Goal: Task Accomplishment & Management: Complete application form

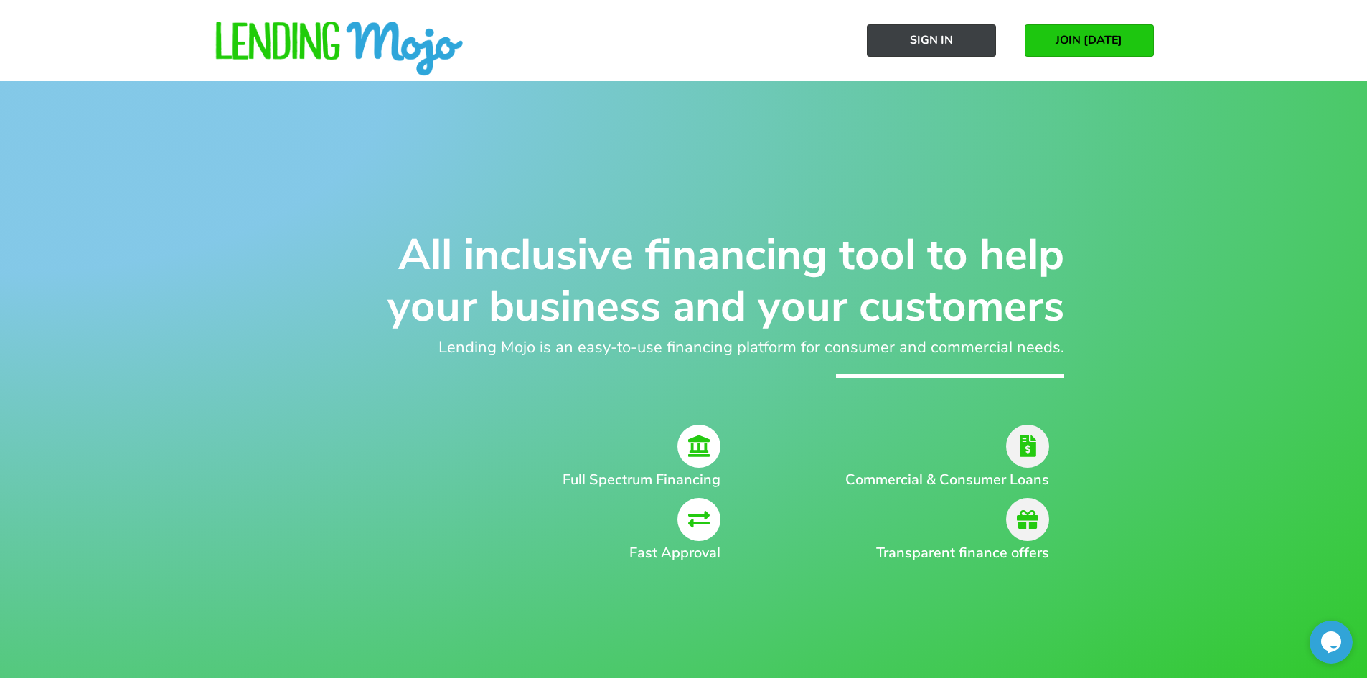
click at [920, 34] on span "Sign In" at bounding box center [931, 40] width 43 height 13
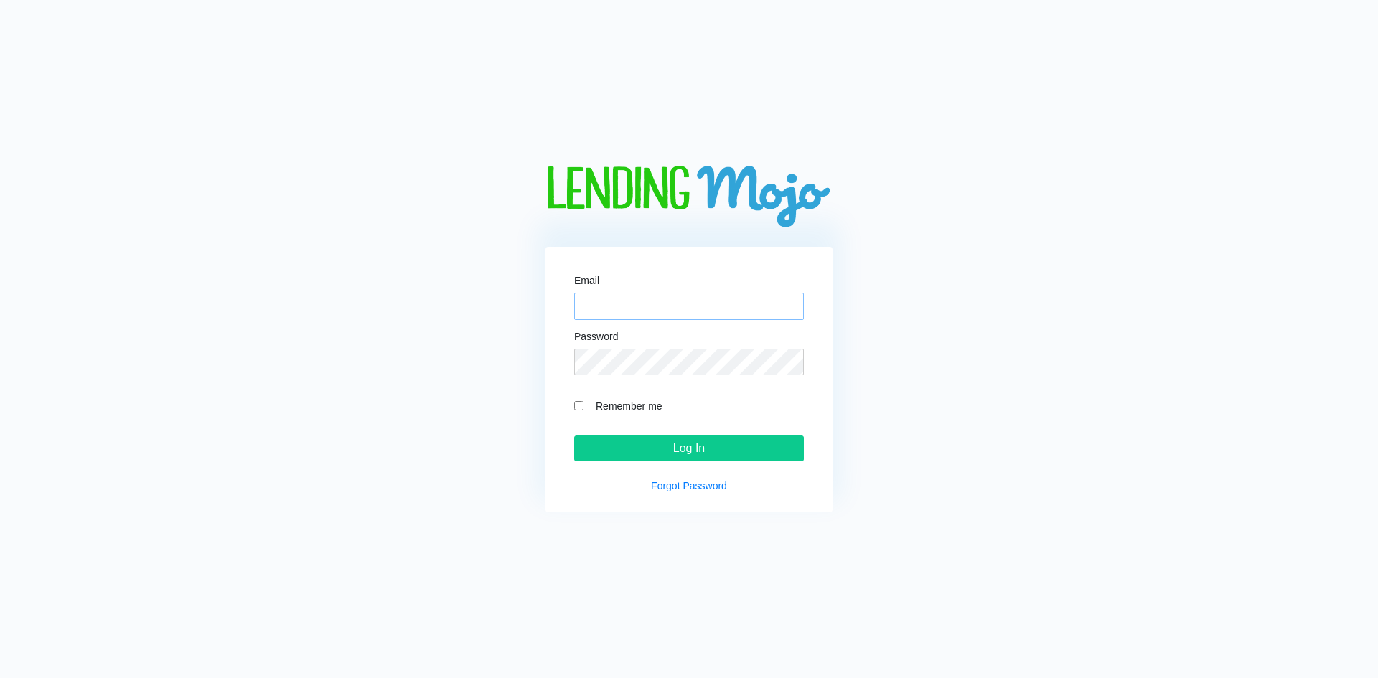
type input "James.a@nyautofind.com"
click at [649, 457] on input "Log In" at bounding box center [689, 449] width 230 height 26
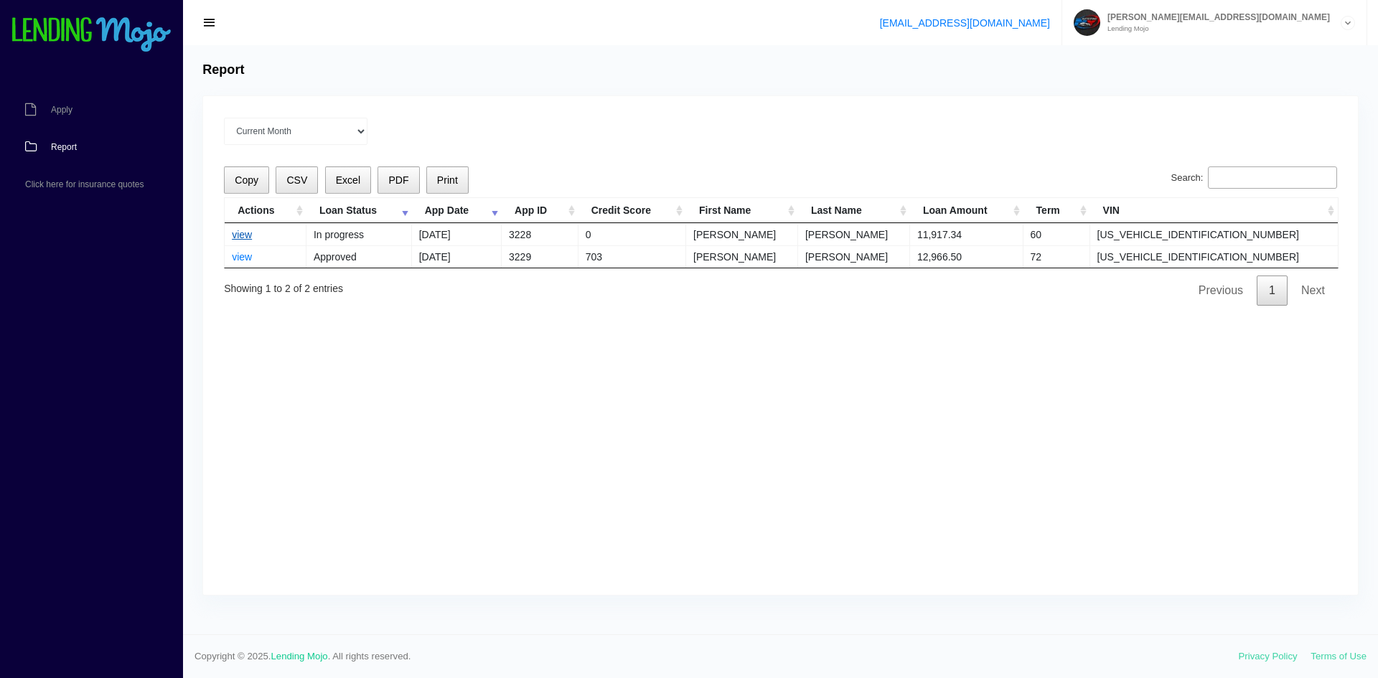
click at [237, 232] on link "view" at bounding box center [242, 234] width 20 height 11
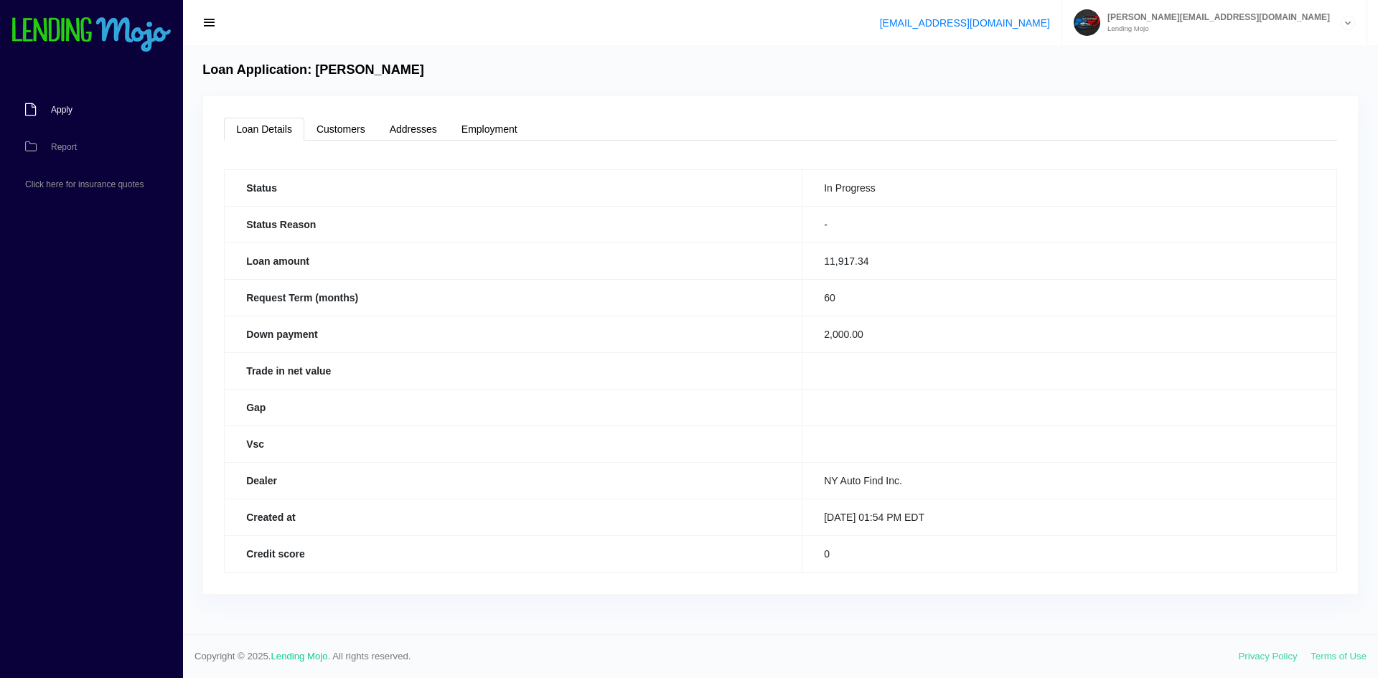
click at [72, 103] on link "Apply" at bounding box center [84, 109] width 169 height 37
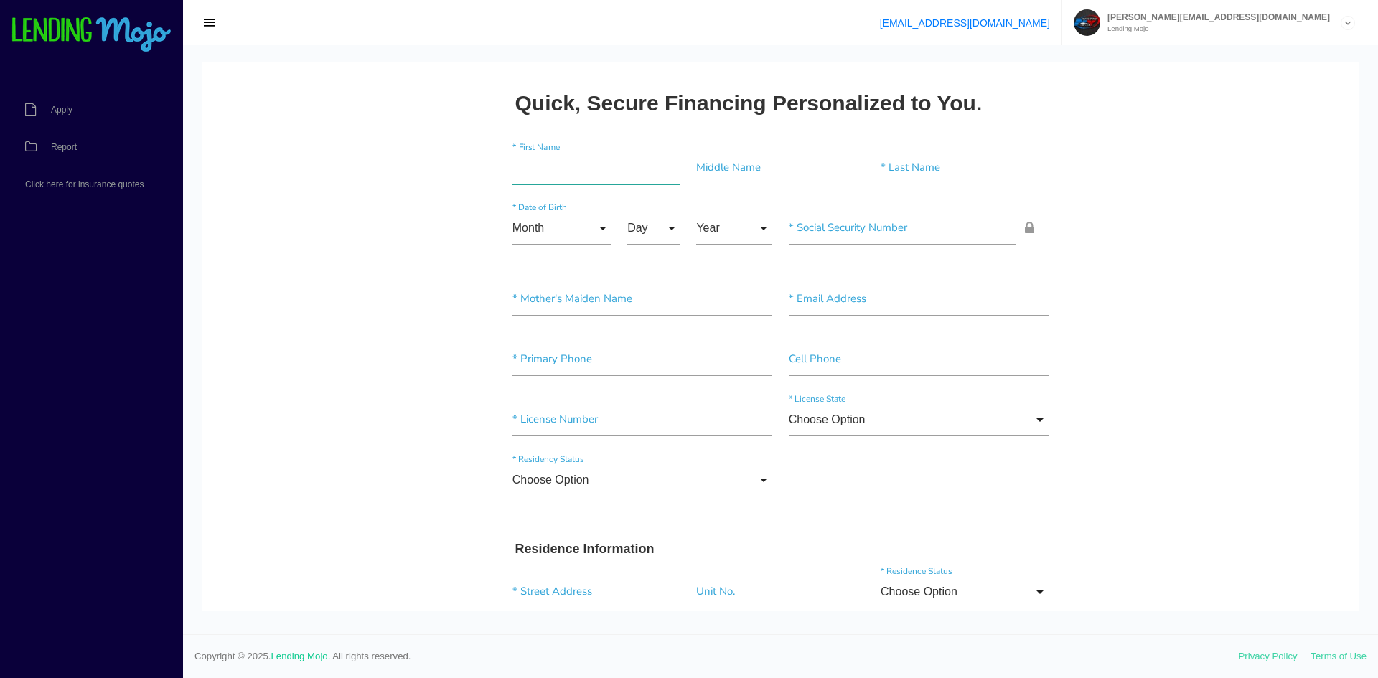
click at [543, 162] on input"] "text" at bounding box center [597, 167] width 168 height 33
type input"] "Lee"
type input"] "Saucedo"
click at [581, 225] on input "Month" at bounding box center [562, 228] width 99 height 33
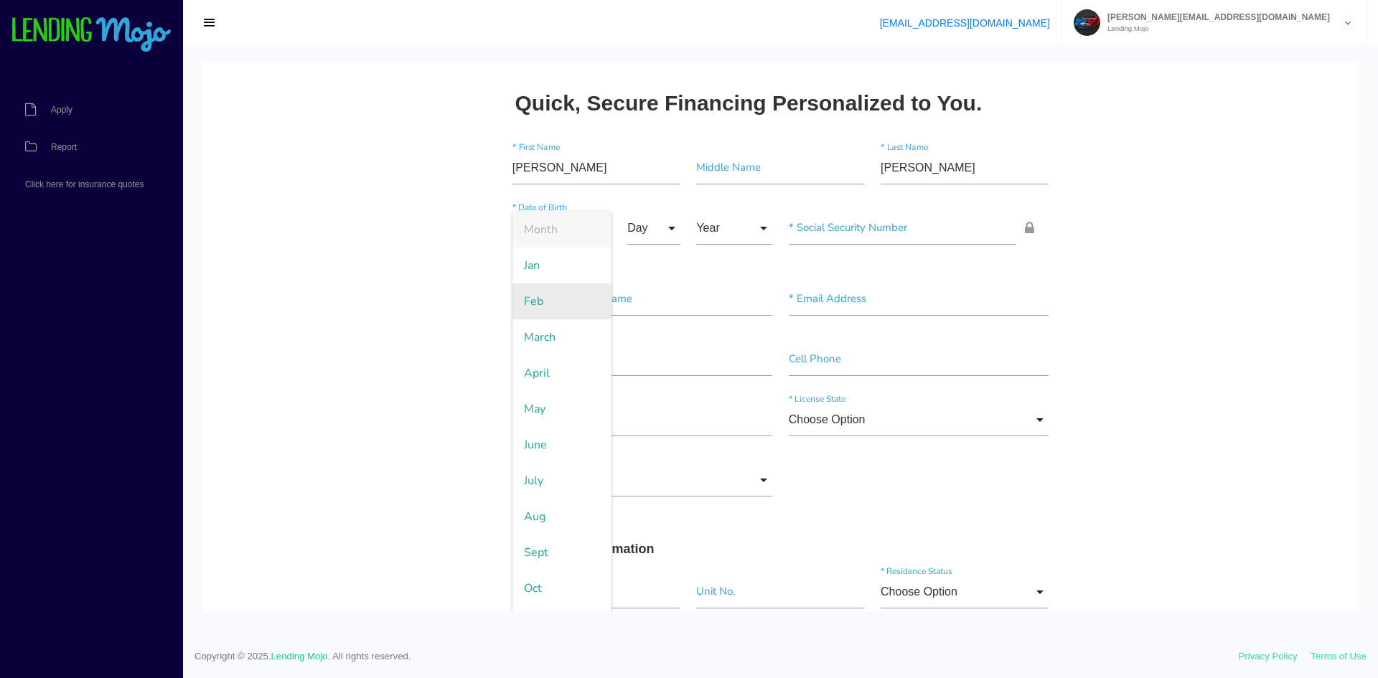
click at [551, 309] on span "Feb" at bounding box center [562, 302] width 99 height 36
type input "Feb"
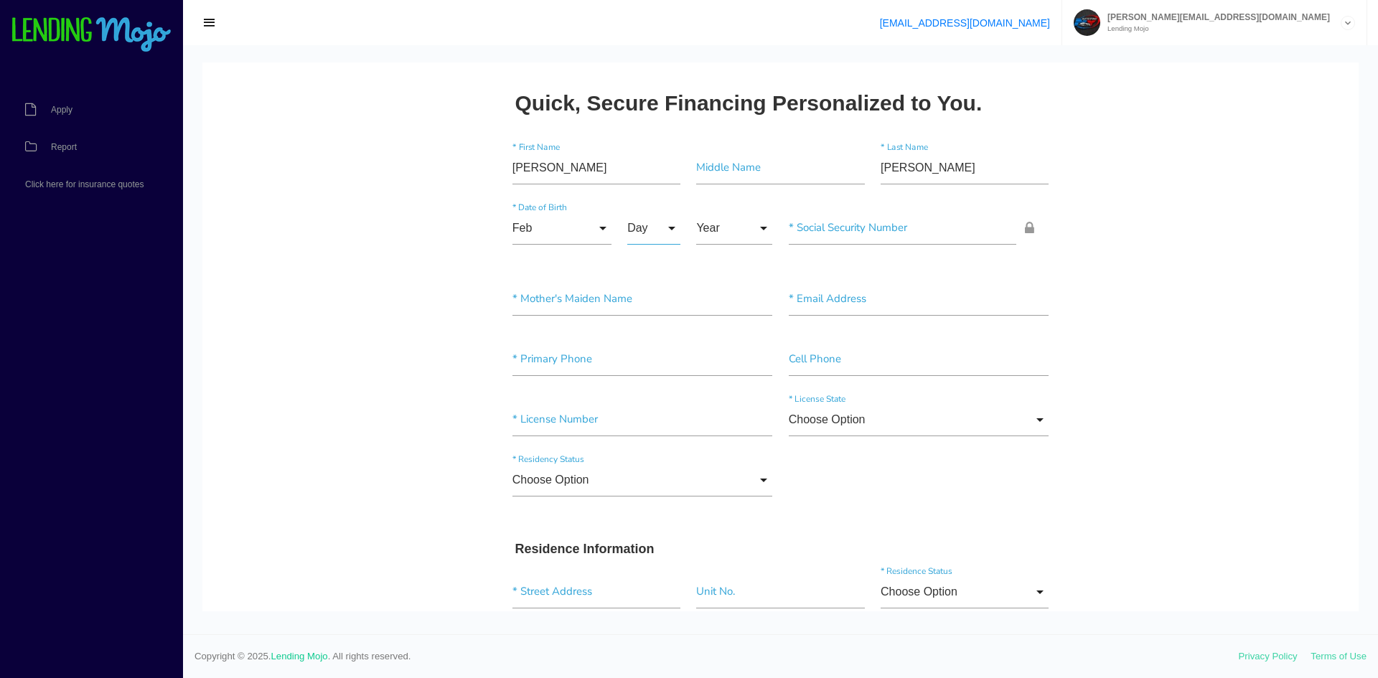
click at [653, 229] on input "Day" at bounding box center [653, 228] width 53 height 33
click at [649, 295] on span "2" at bounding box center [663, 302] width 72 height 36
type input "2"
click at [721, 233] on input "Year" at bounding box center [734, 228] width 76 height 33
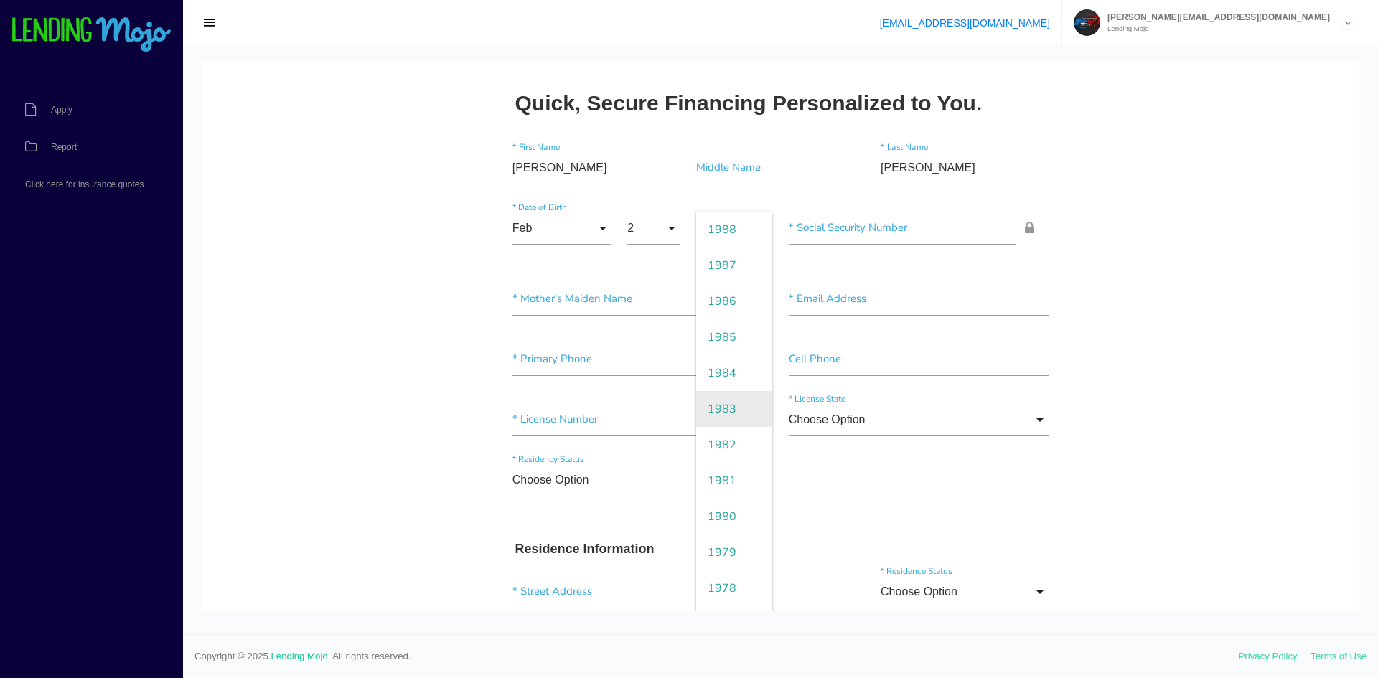
click at [739, 420] on span "1983" at bounding box center [734, 409] width 76 height 36
type input "1983"
click at [900, 223] on input"] "text" at bounding box center [903, 228] width 228 height 33
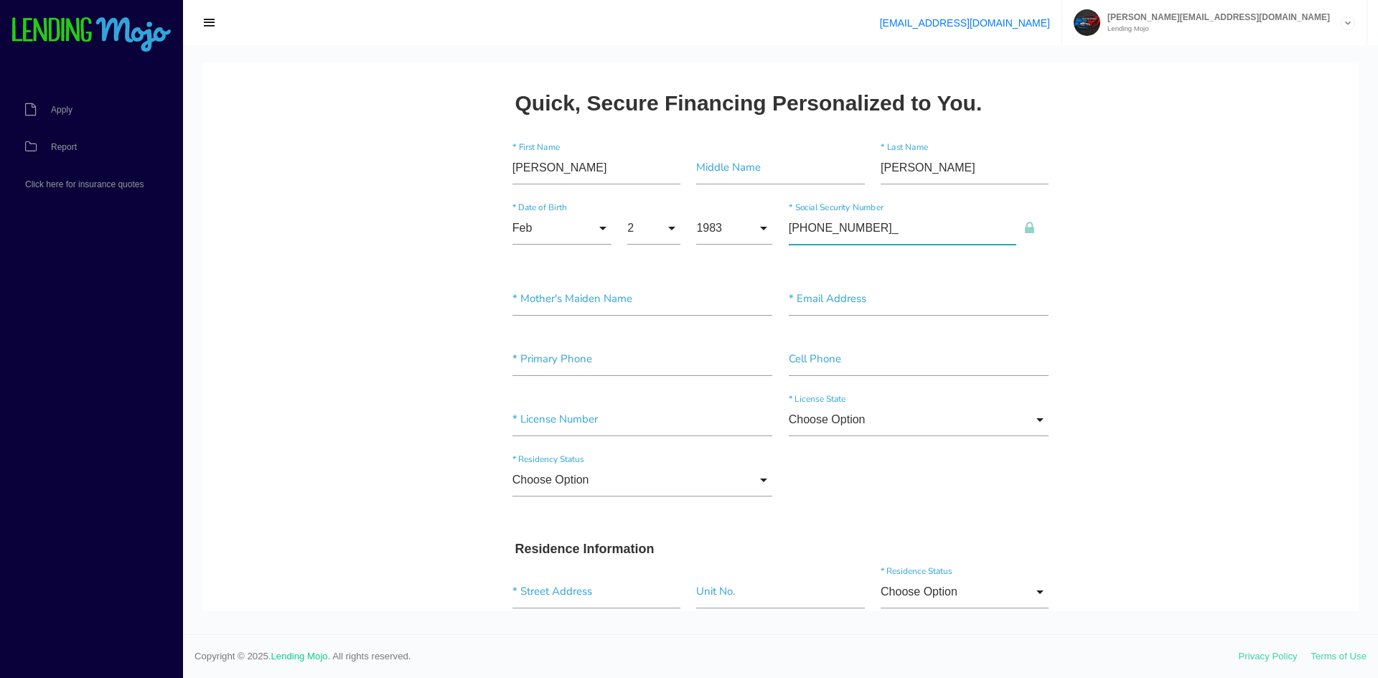
type input"] "465-67-8373"
type input"] "Saucedo"
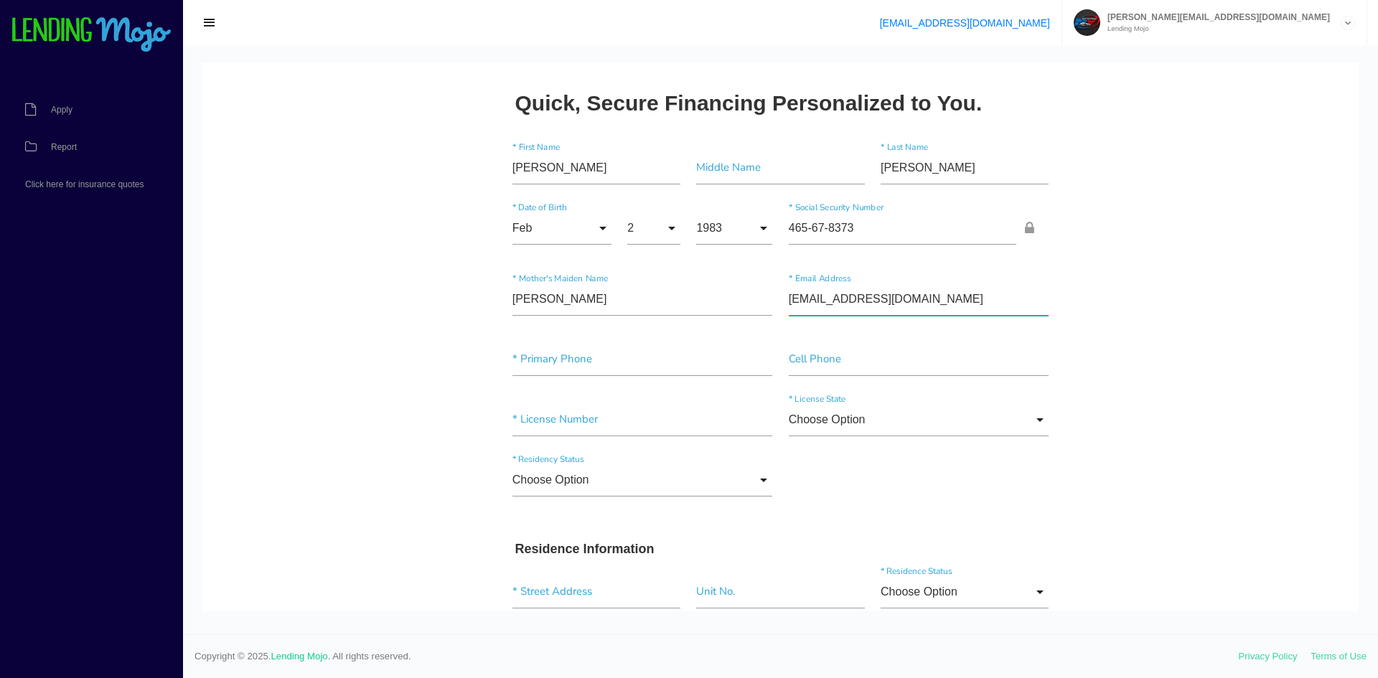
type input"] "saucedolee02@gmail.com"
click at [571, 362] on input"] "text" at bounding box center [643, 359] width 261 height 33
type input"] "(210) 241-5801"
type input"] "16379772"
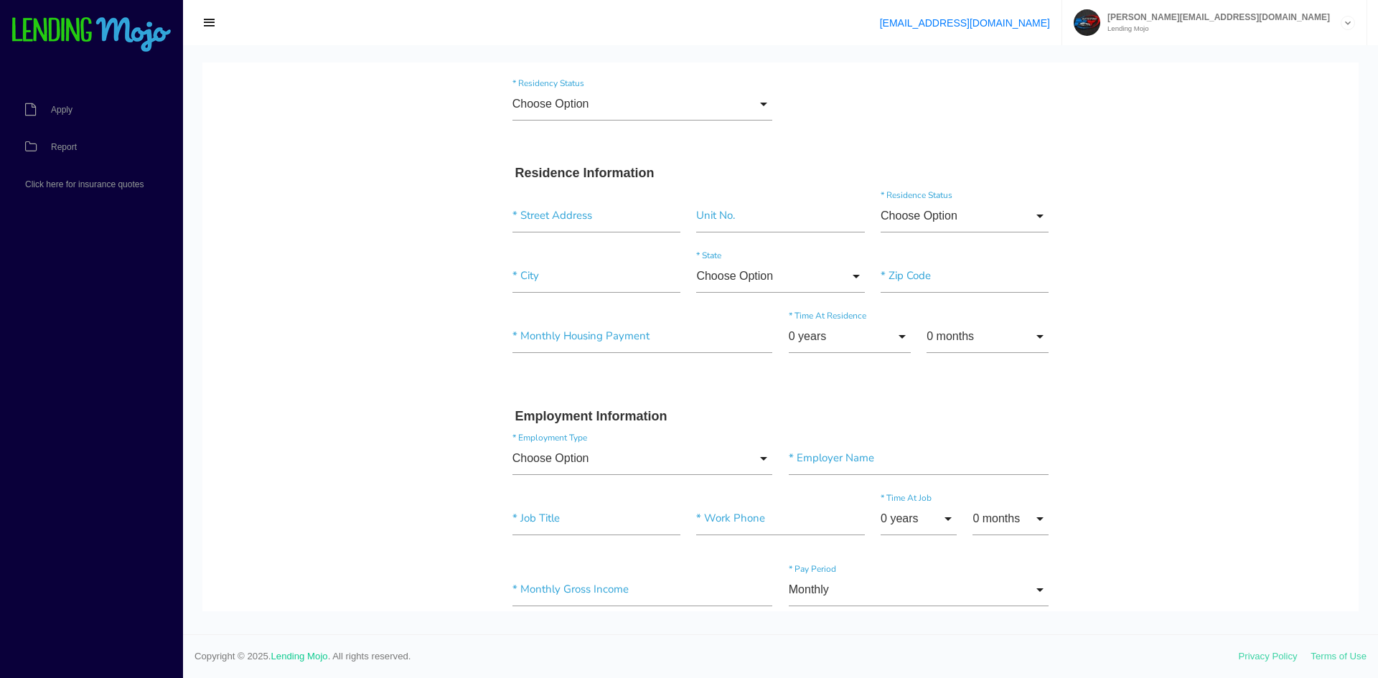
scroll to position [265, 0]
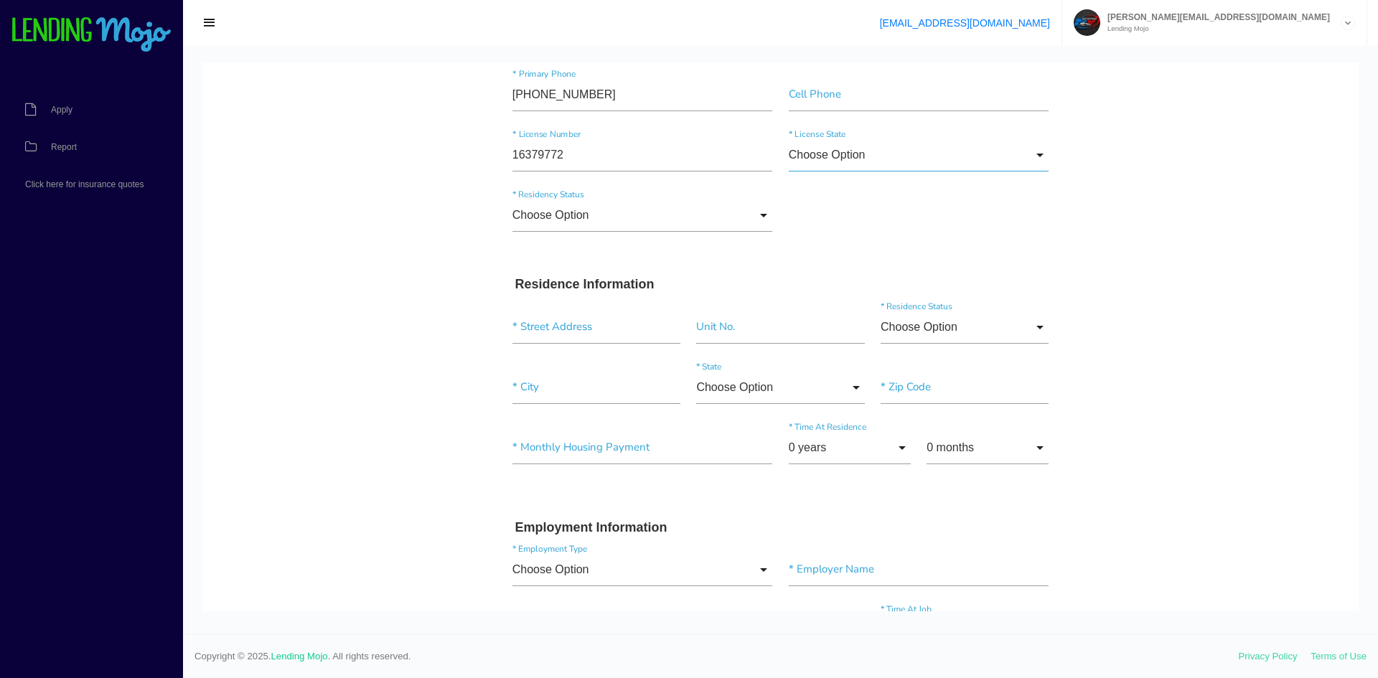
click at [889, 160] on input "Choose Option" at bounding box center [919, 155] width 261 height 33
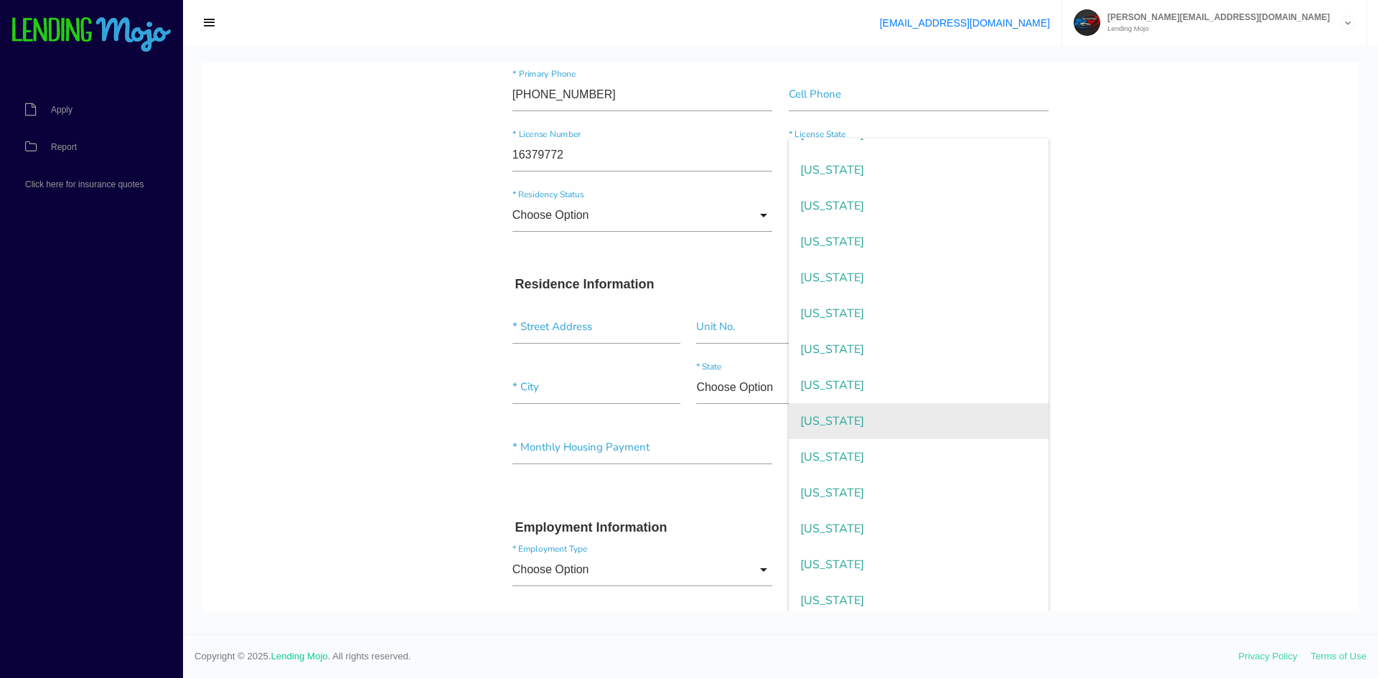
scroll to position [1364, 0]
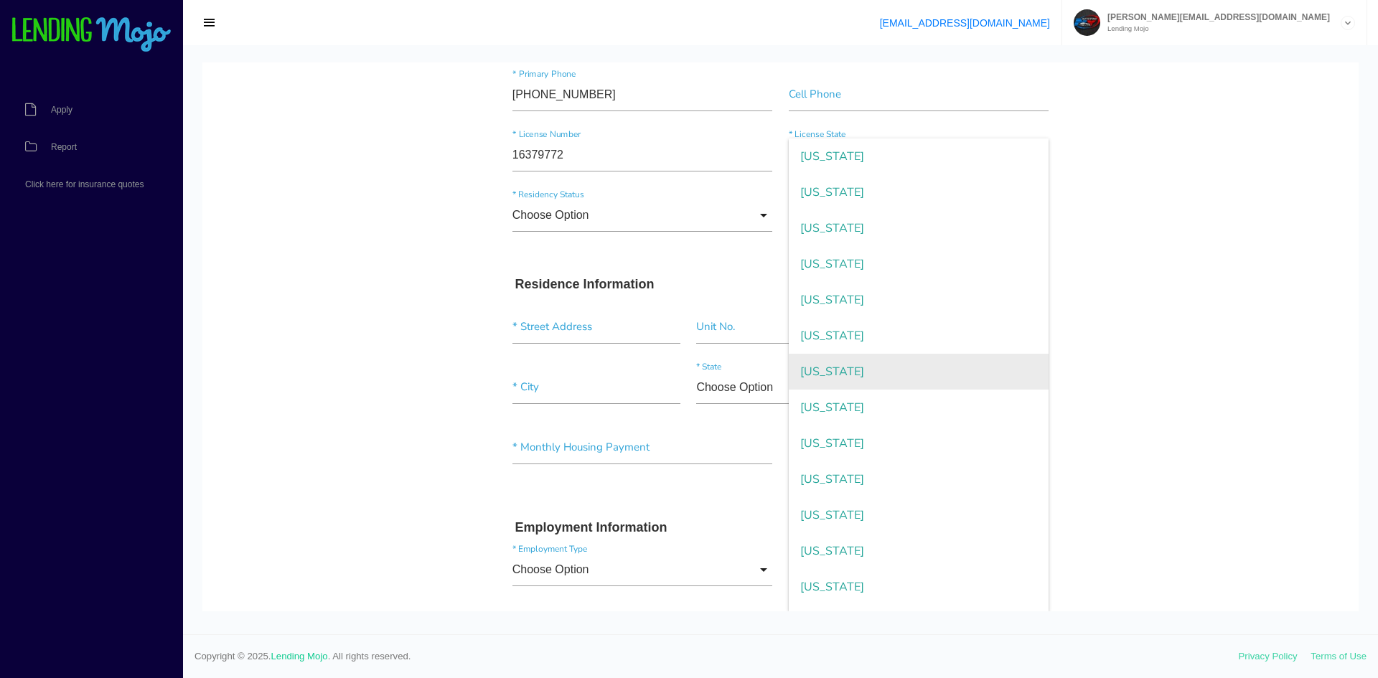
click at [845, 370] on span "Texas" at bounding box center [919, 372] width 261 height 36
type input "Texas"
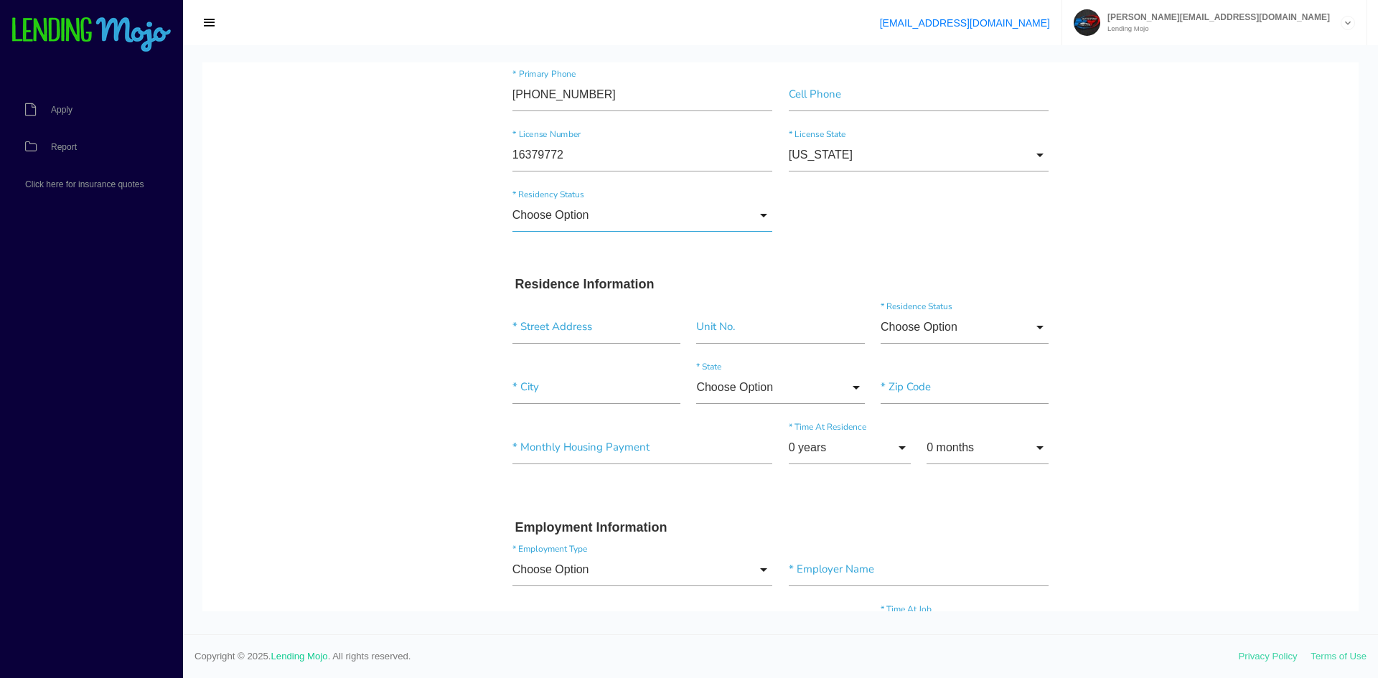
click at [609, 215] on input "Choose Option" at bounding box center [643, 215] width 261 height 33
click at [914, 235] on div "Choose Option Choose Option US Citizen Permanent Resident Non-Permanent Residen…" at bounding box center [781, 218] width 553 height 60
click at [620, 204] on input "Choose Option" at bounding box center [643, 215] width 261 height 33
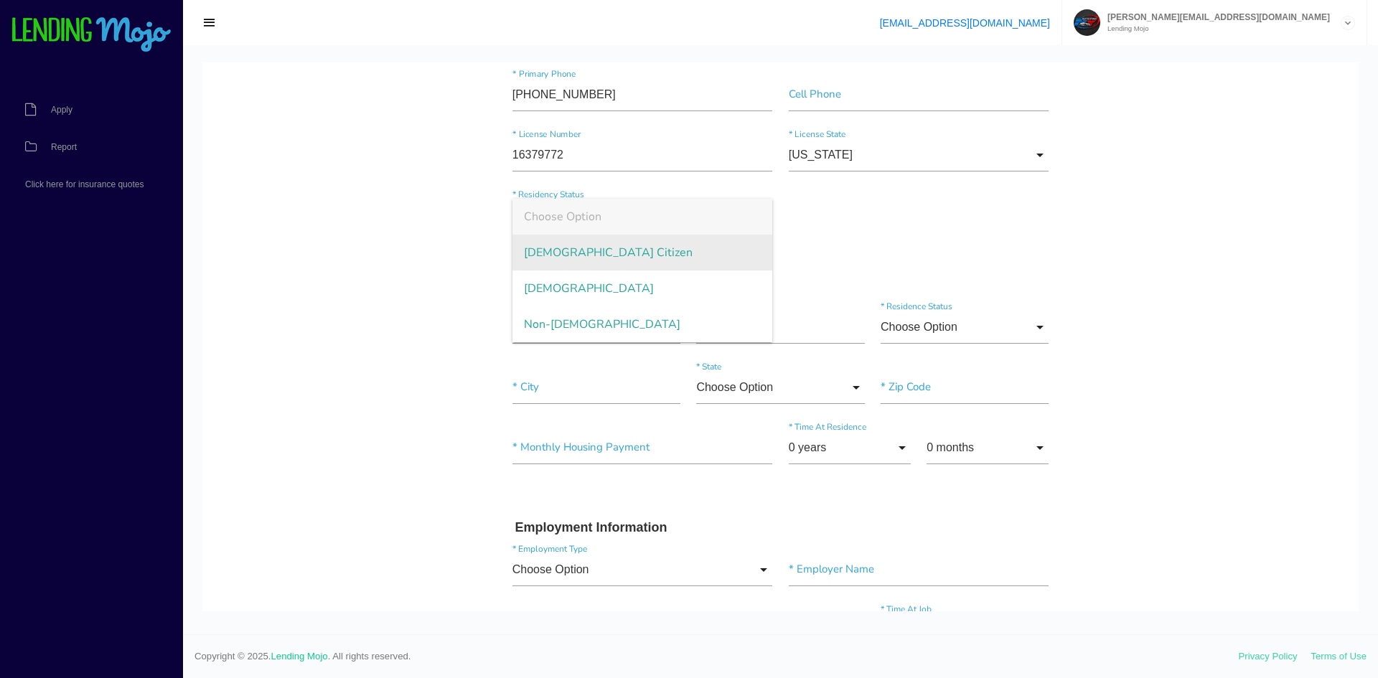
click at [608, 242] on span "US Citizen" at bounding box center [643, 253] width 261 height 36
type input "US Citizen"
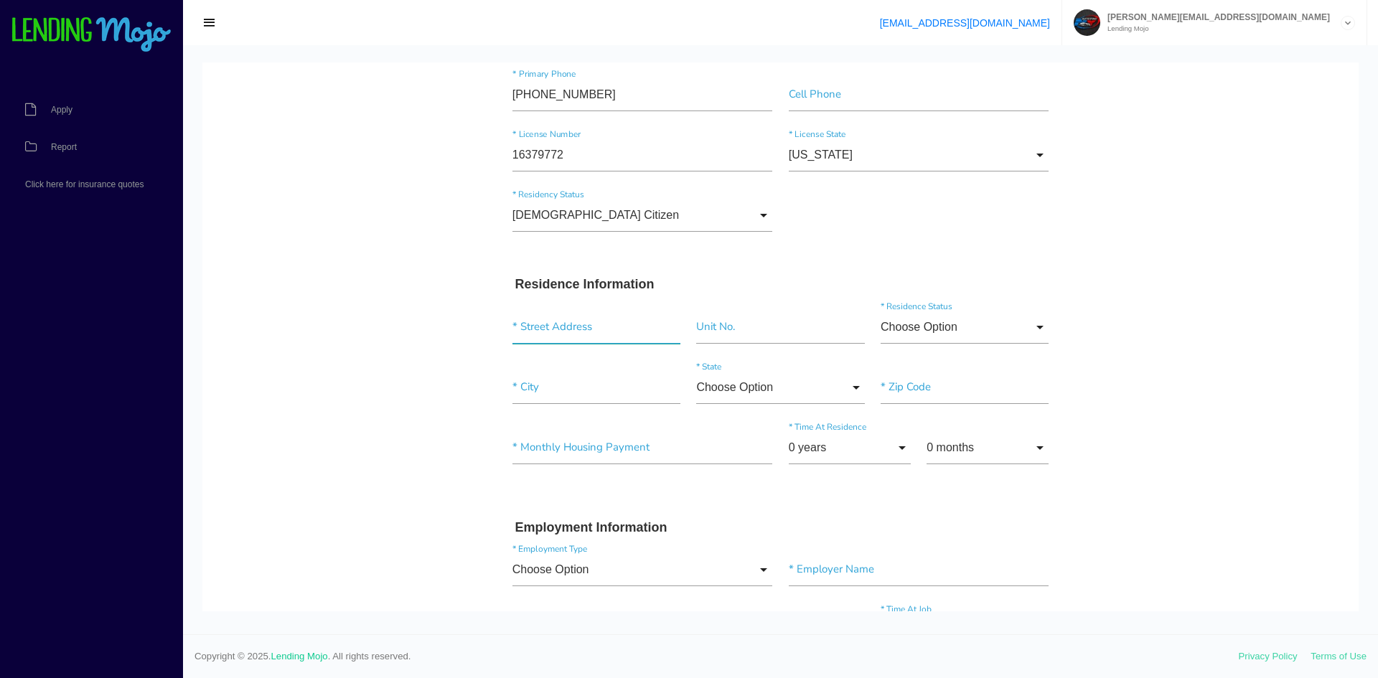
click at [576, 340] on input "text" at bounding box center [597, 327] width 168 height 33
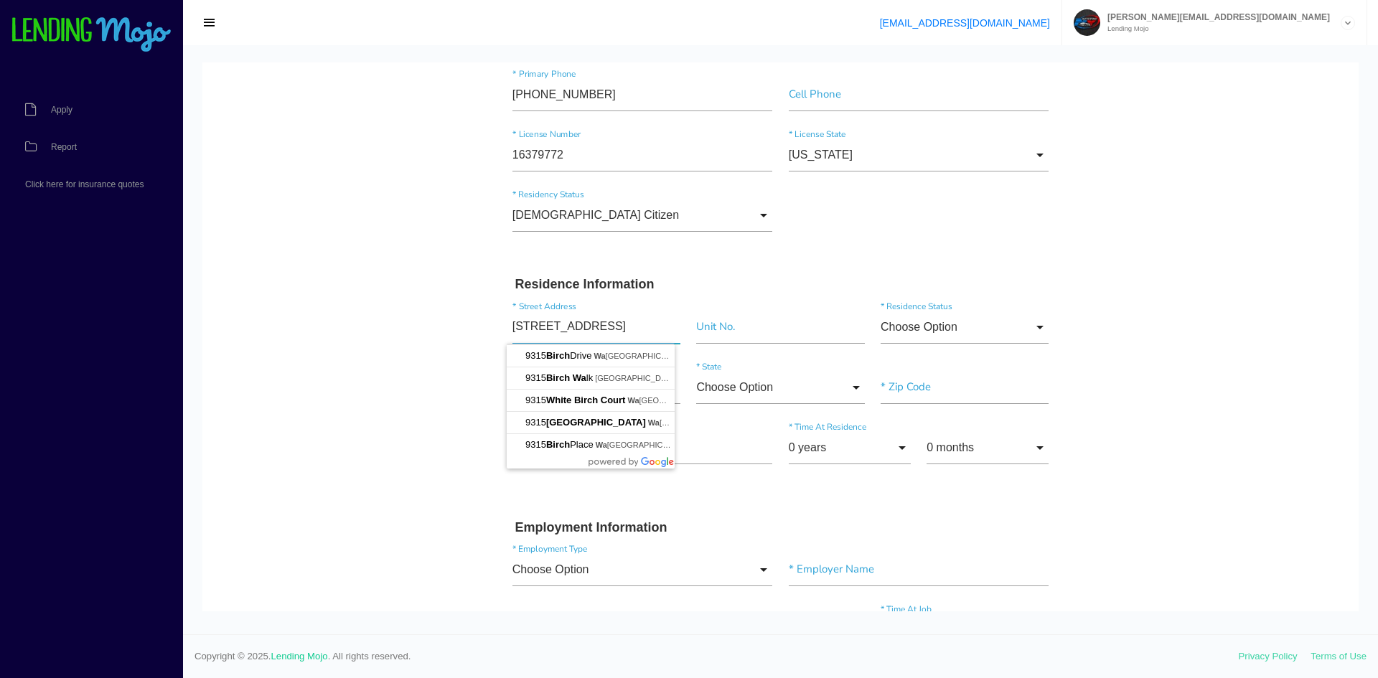
type input "9315 Birch way"
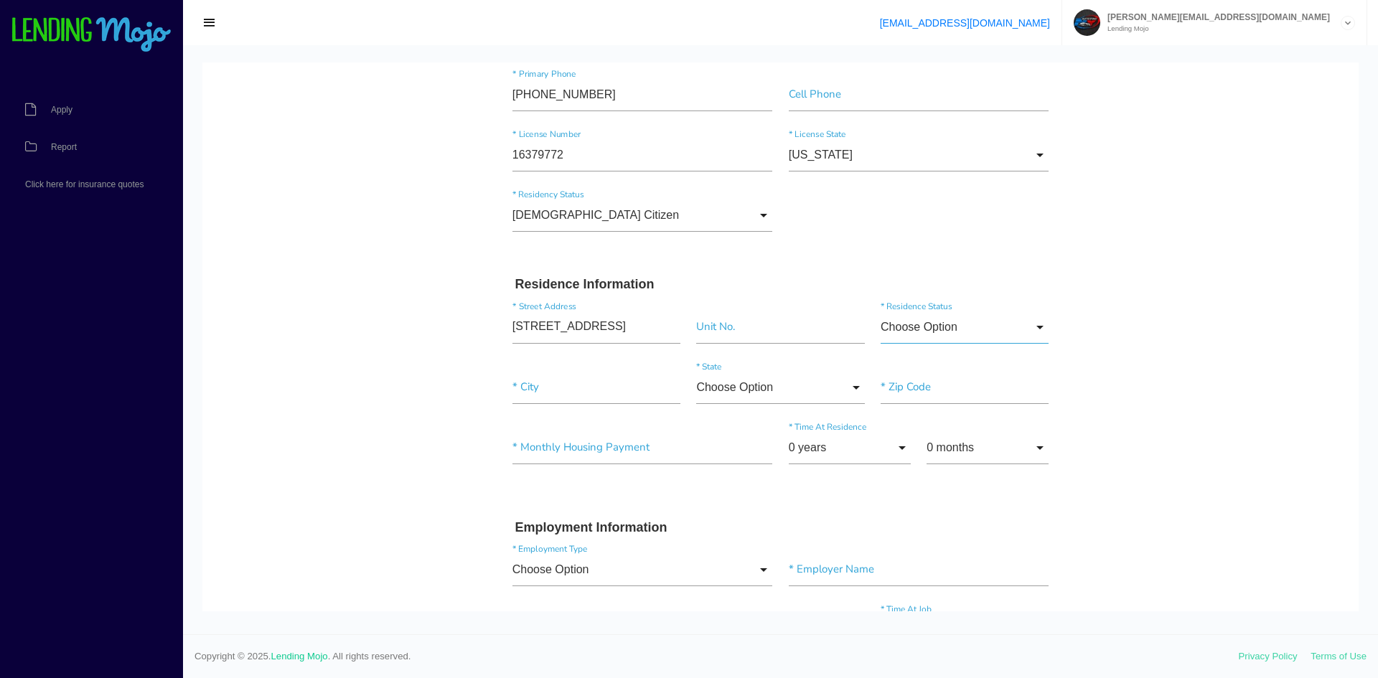
click at [1033, 342] on input "Choose Option" at bounding box center [965, 327] width 168 height 33
click at [1005, 371] on span "Own" at bounding box center [965, 365] width 168 height 36
type input "Own"
click at [1003, 327] on input "Own" at bounding box center [965, 327] width 168 height 33
click at [978, 365] on span "Own" at bounding box center [965, 365] width 168 height 36
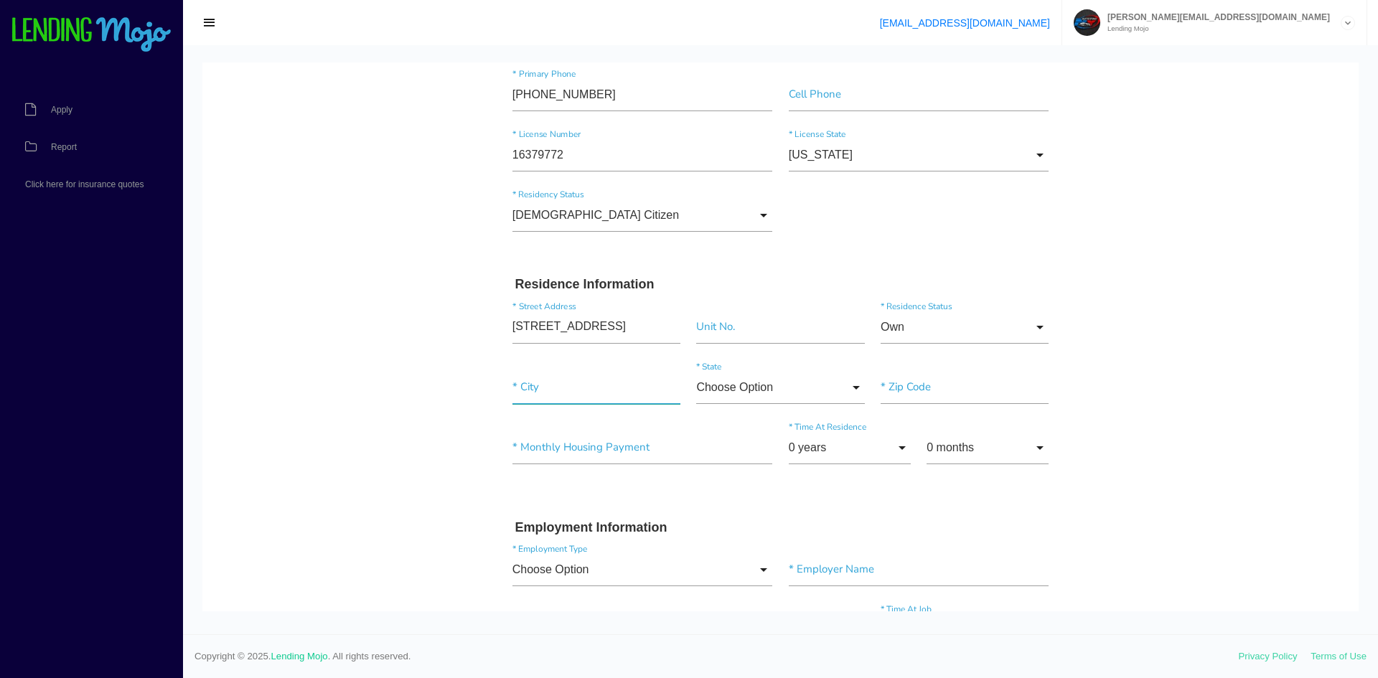
click at [609, 373] on input"] "text" at bounding box center [597, 387] width 168 height 33
type input"] "s"
type input"] "San Antonio"
click at [820, 386] on input "Choose Option" at bounding box center [780, 387] width 168 height 33
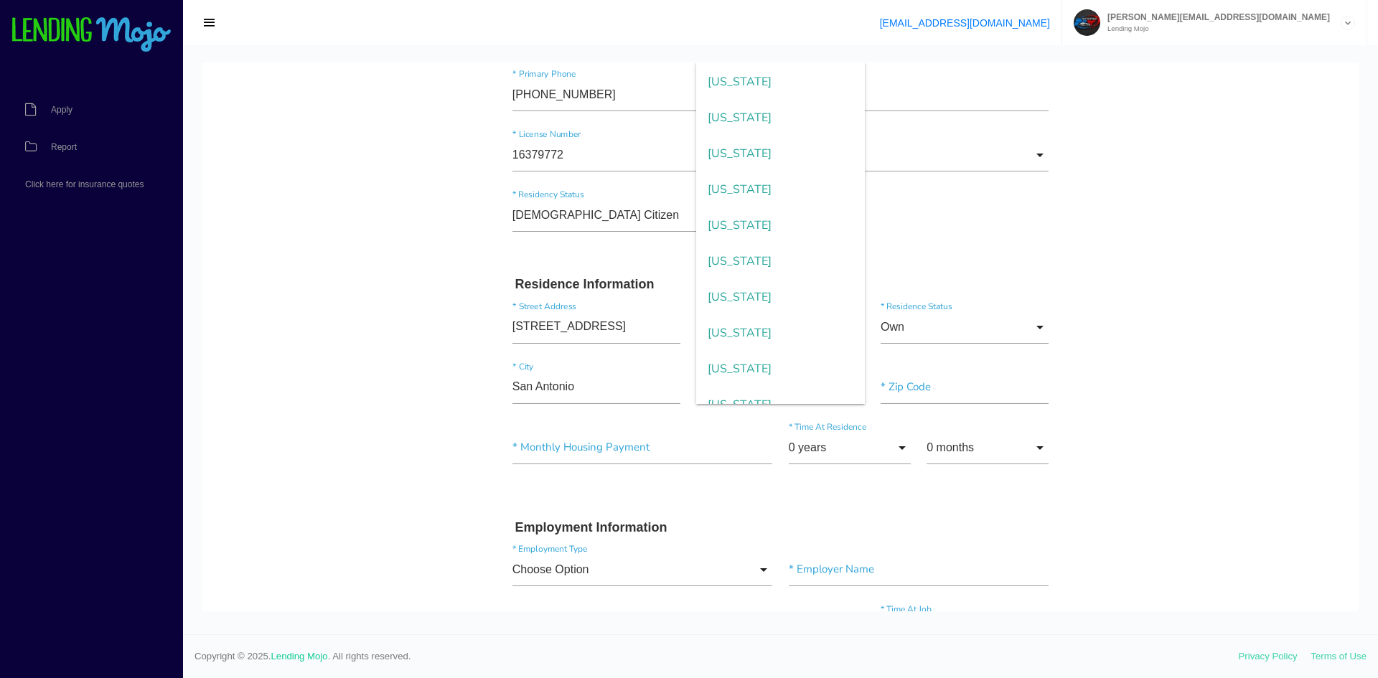
scroll to position [1436, 0]
click at [744, 234] on span "Texas" at bounding box center [780, 224] width 168 height 36
type input "Texas"
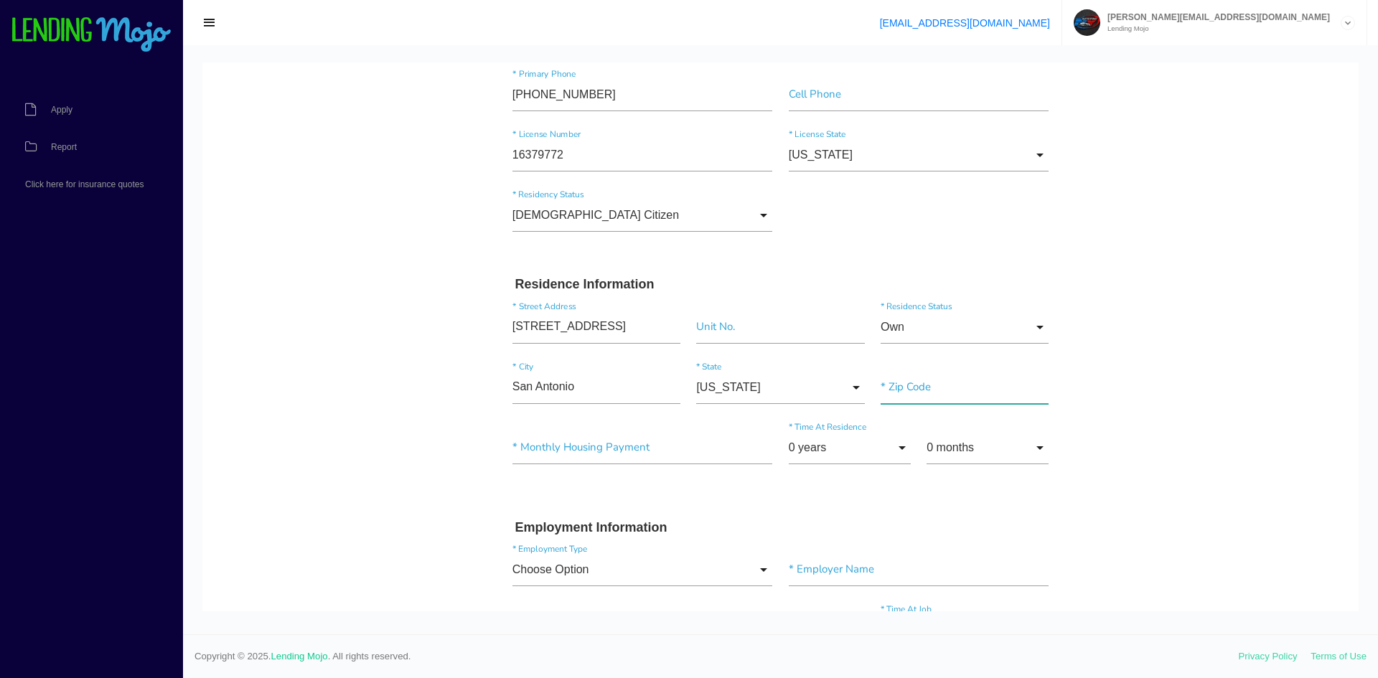
click at [944, 395] on input"] "text" at bounding box center [965, 387] width 168 height 33
type input"] "78254"
type input"] "$2,100.00"
click at [905, 456] on div "0 years 0 years 1 year 2 years 3 years 4 years 5 years 6 years 7 years 8 years …" at bounding box center [850, 450] width 139 height 39
click at [880, 449] on input "0 years" at bounding box center [850, 447] width 122 height 33
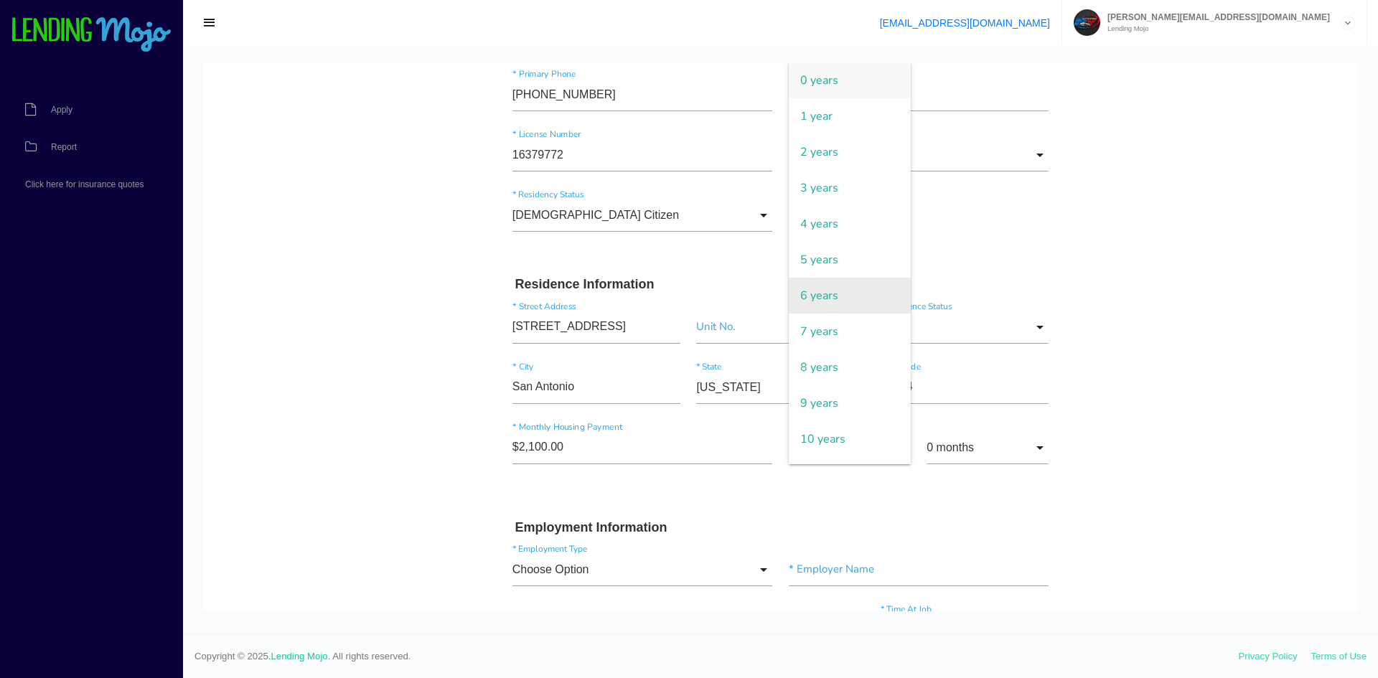
click at [833, 300] on span "6 years" at bounding box center [850, 296] width 122 height 36
type input "6 years"
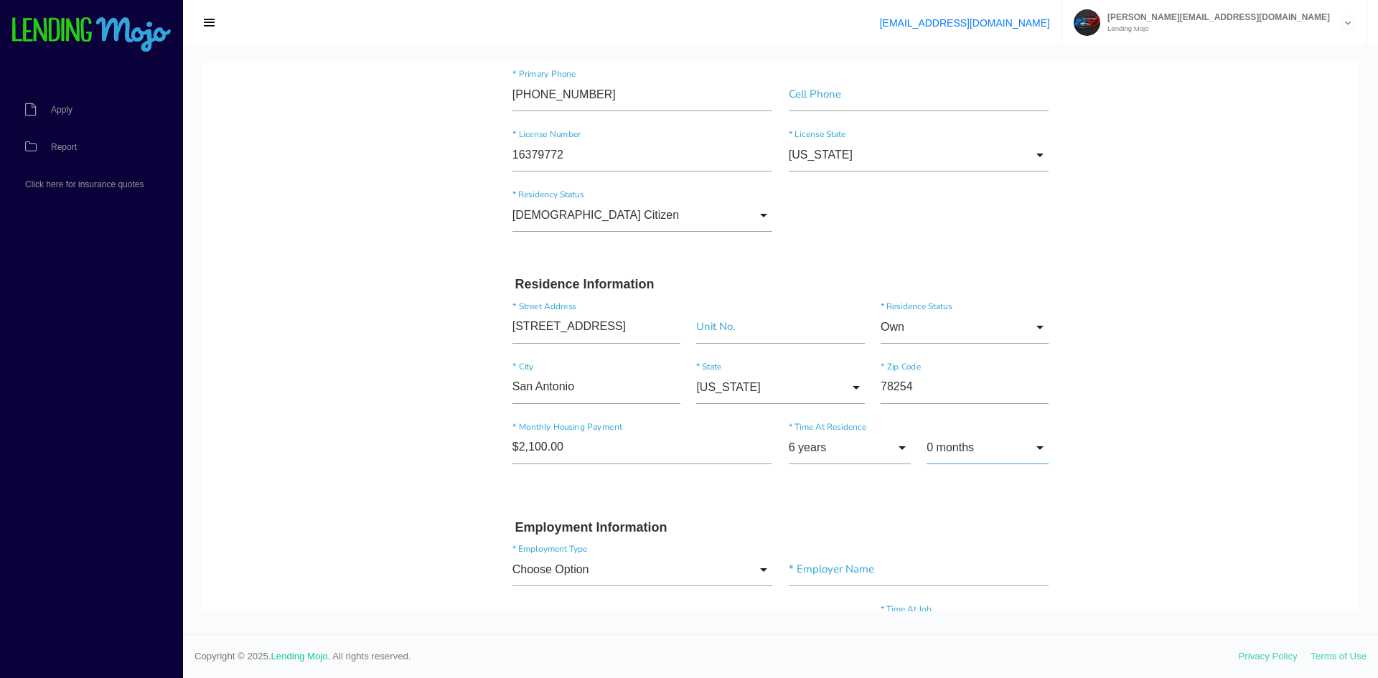
click at [977, 443] on input "0 months" at bounding box center [988, 447] width 122 height 33
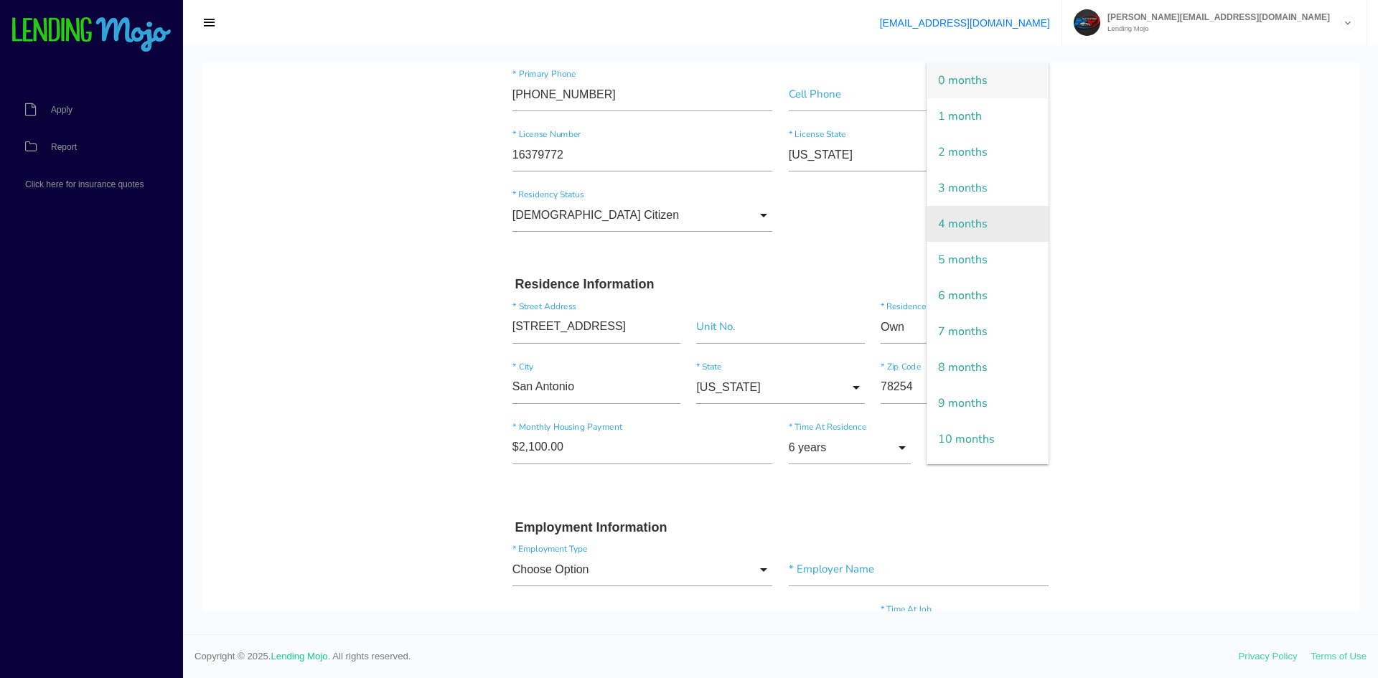
click at [967, 220] on span "4 months" at bounding box center [988, 224] width 122 height 36
type input "4 months"
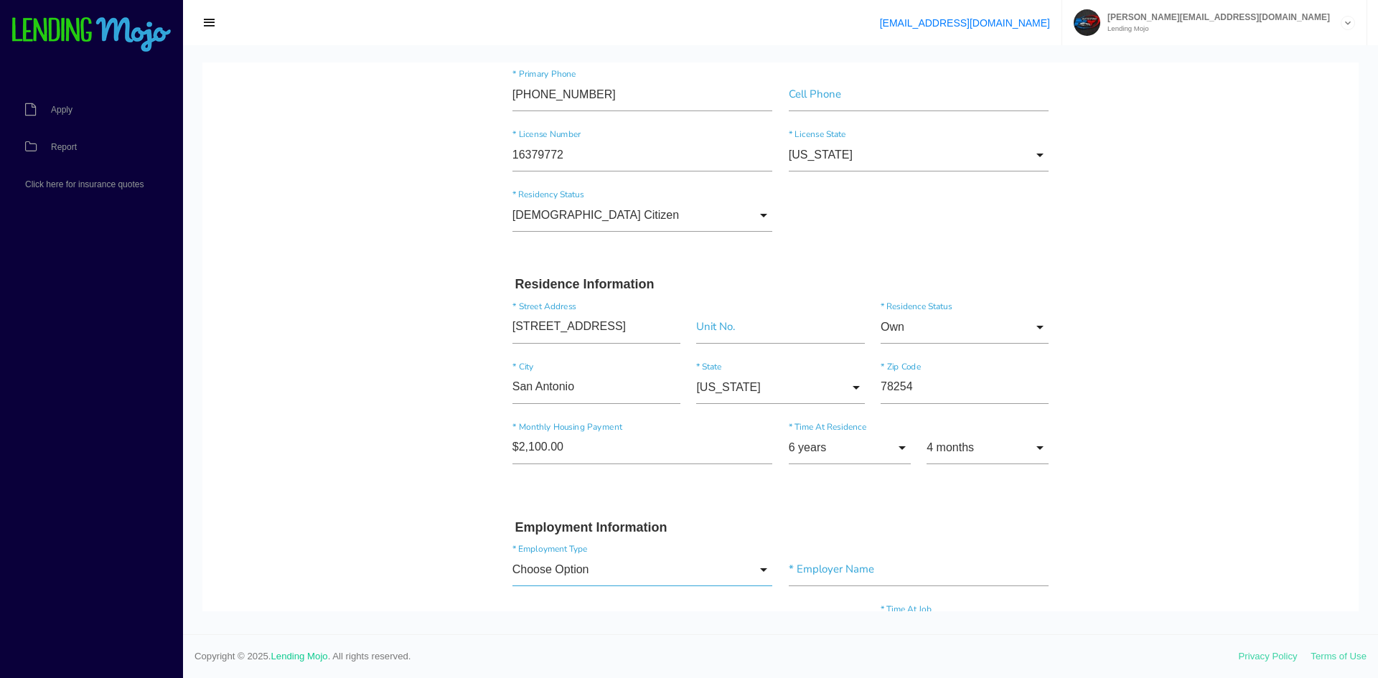
click at [614, 576] on input "Choose Option" at bounding box center [643, 569] width 261 height 33
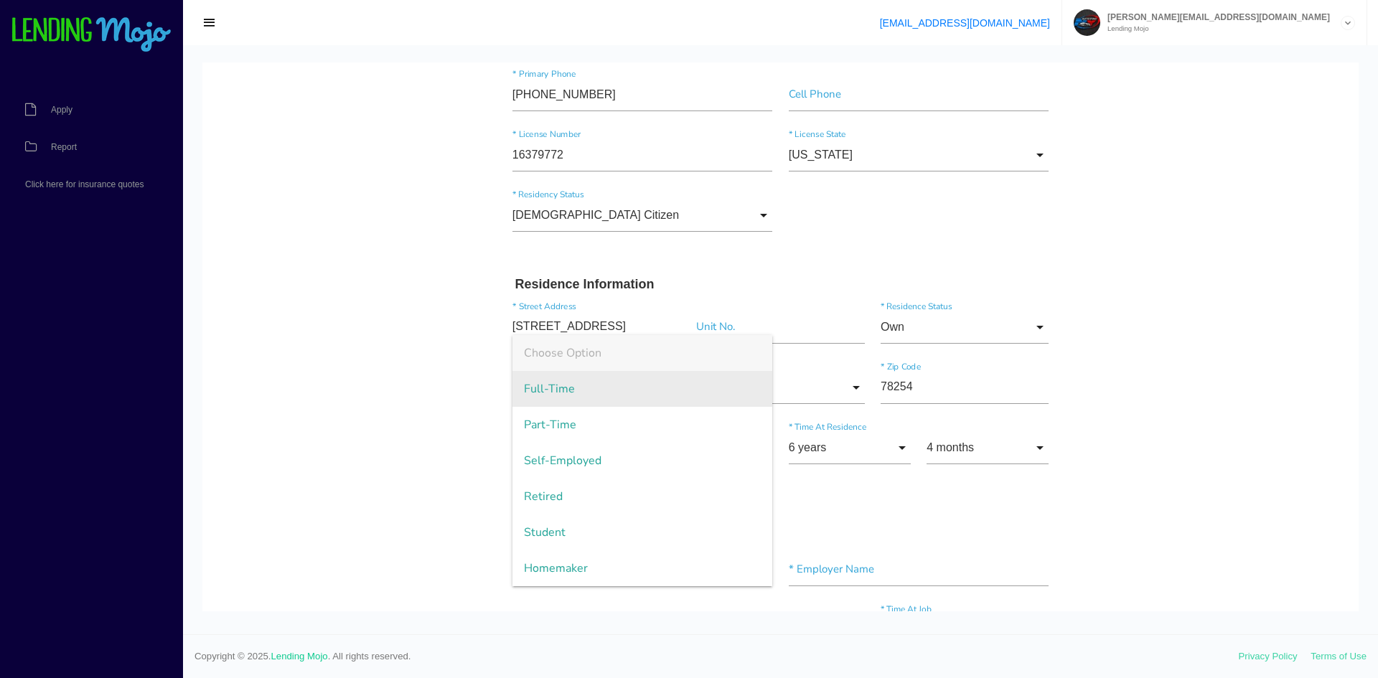
click at [624, 396] on span "Full-Time" at bounding box center [643, 389] width 261 height 36
type input "Full-Time"
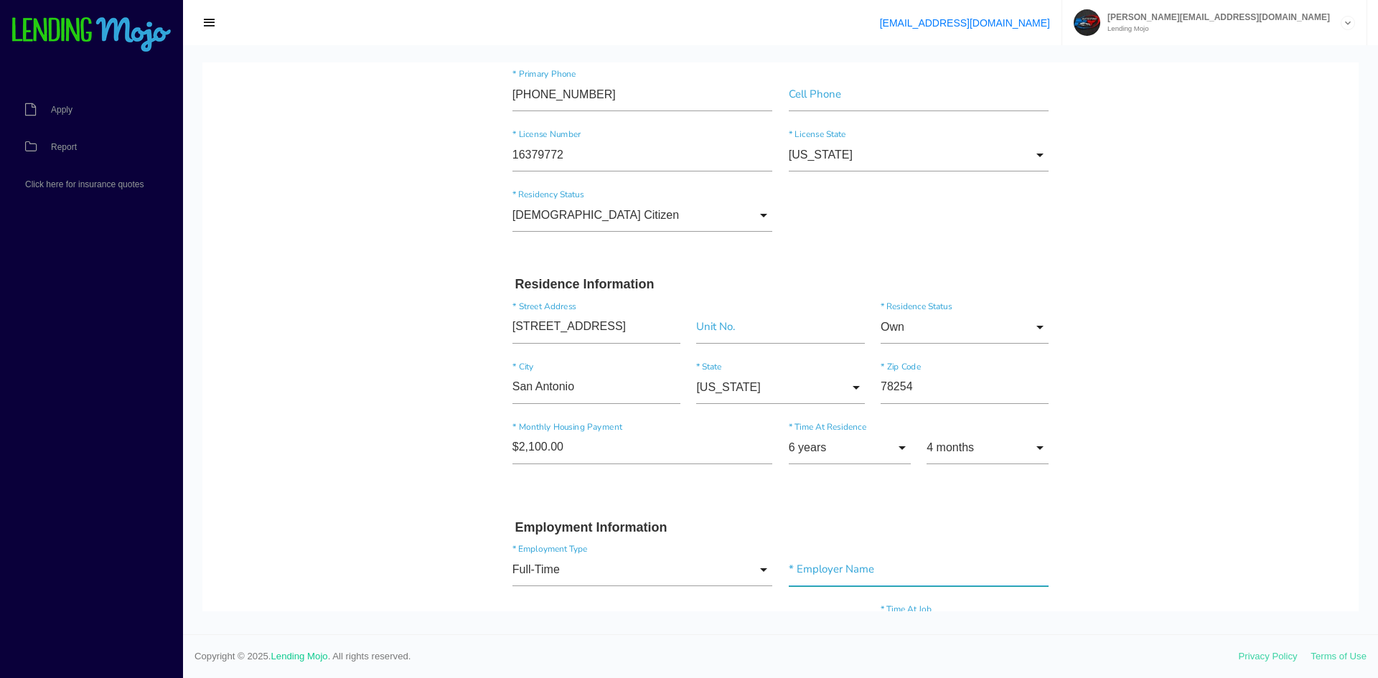
click at [858, 581] on input"] "text" at bounding box center [919, 569] width 261 height 33
type input"] "voltagrid"
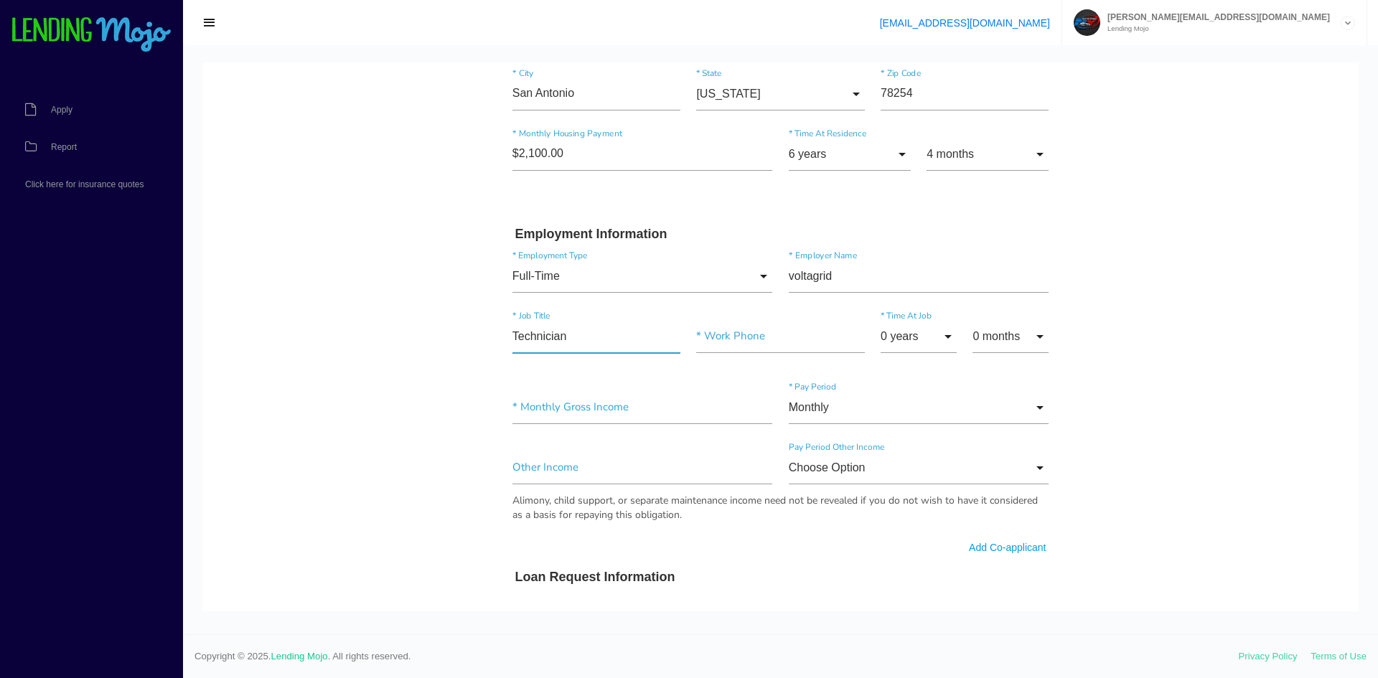
type input"] "Technician"
type input"] "(210) 241-5801"
click at [950, 332] on input "0 years" at bounding box center [919, 336] width 76 height 33
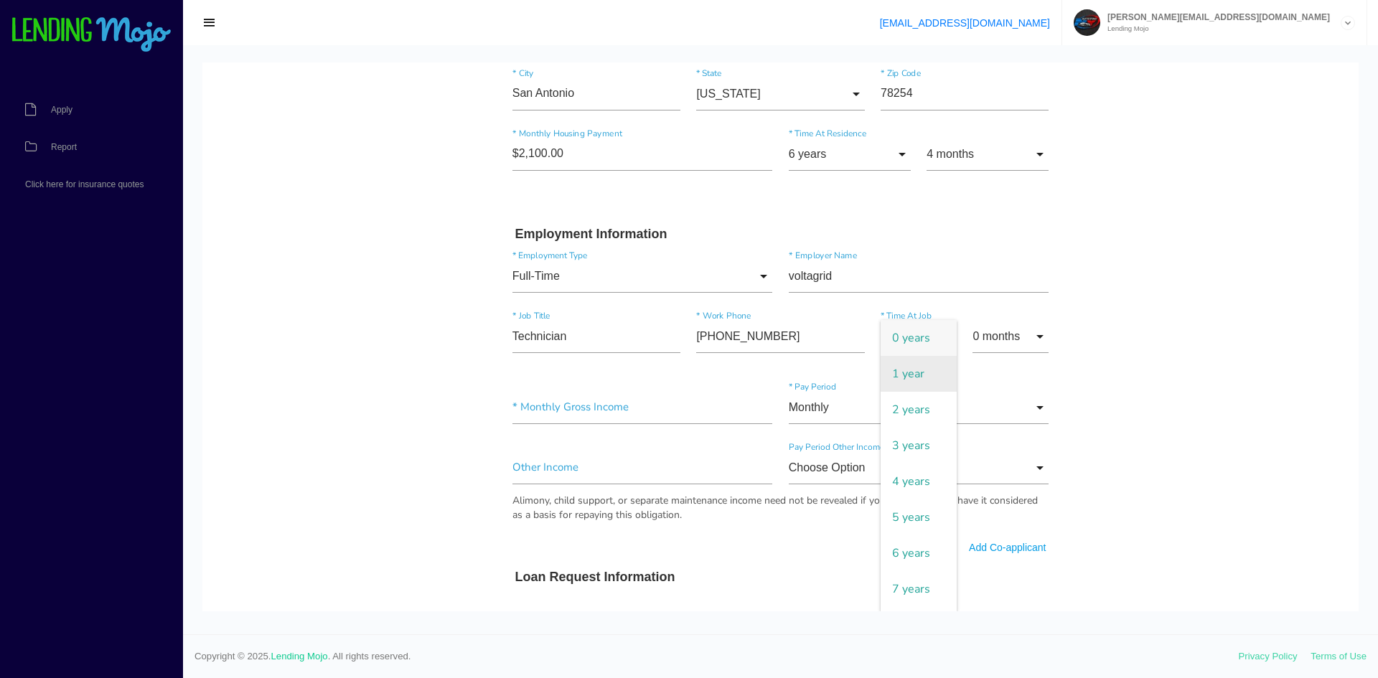
click at [895, 361] on span "1 year" at bounding box center [919, 374] width 76 height 36
type input "1 year"
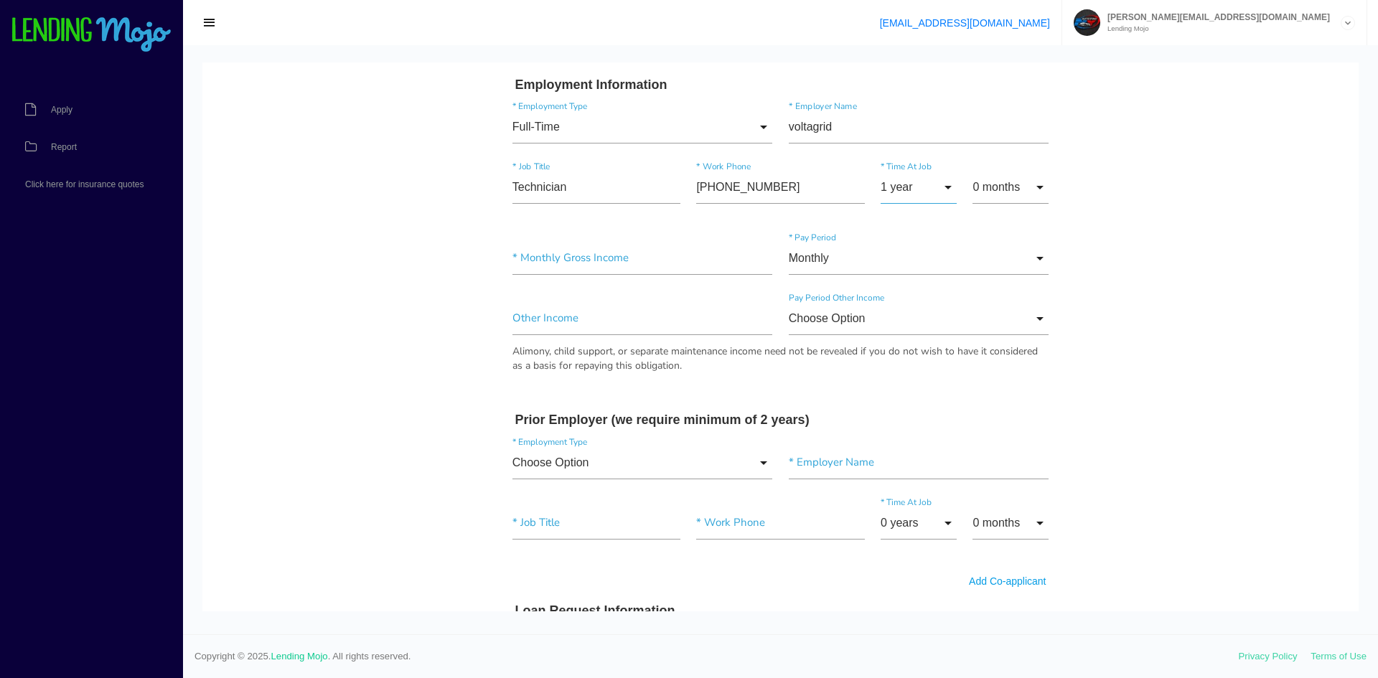
scroll to position [630, 0]
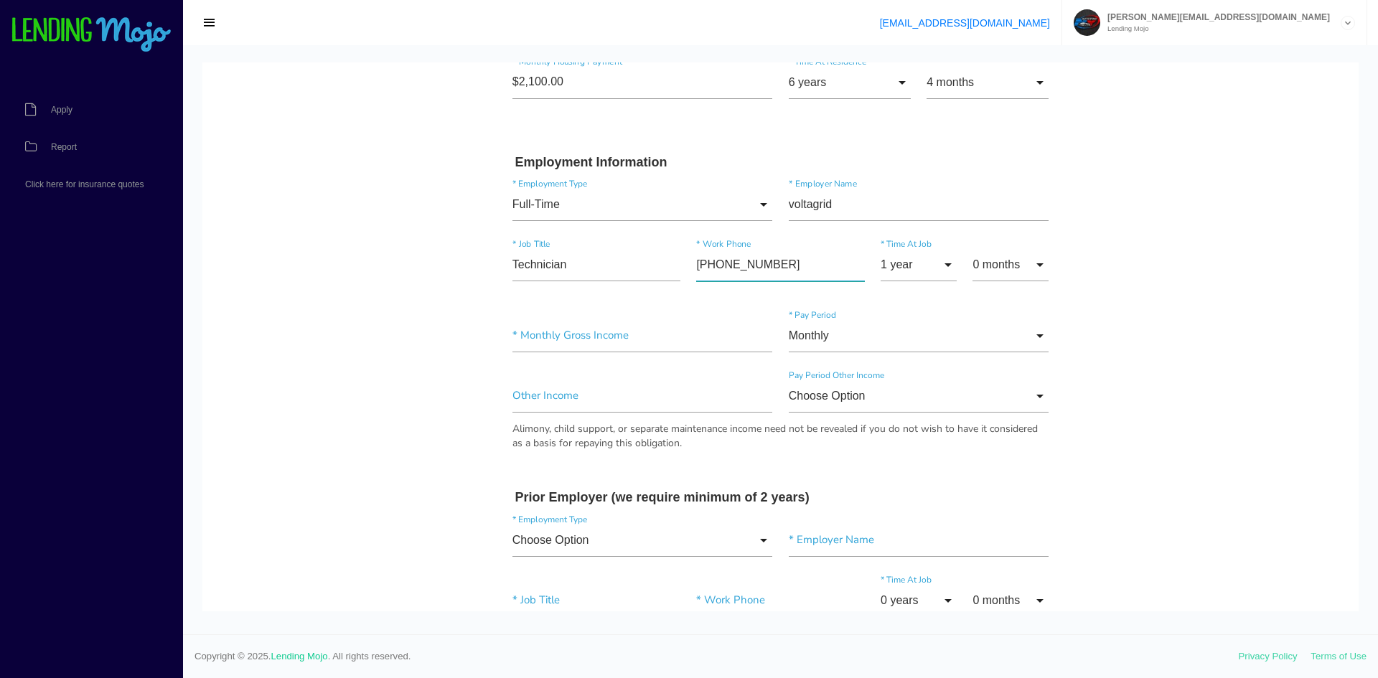
click at [805, 273] on input"] "(210) 241-5801" at bounding box center [780, 264] width 168 height 33
drag, startPoint x: 805, startPoint y: 273, endPoint x: 519, endPoint y: 250, distance: 287.3
click at [523, 250] on div "Technician * Job Title (210) 241-5801 * Work Phone 1 year 0 years 1 year 2 year…" at bounding box center [781, 273] width 553 height 71
paste input"] "188) 850-8185"
type input"] "(188) 850-8185"
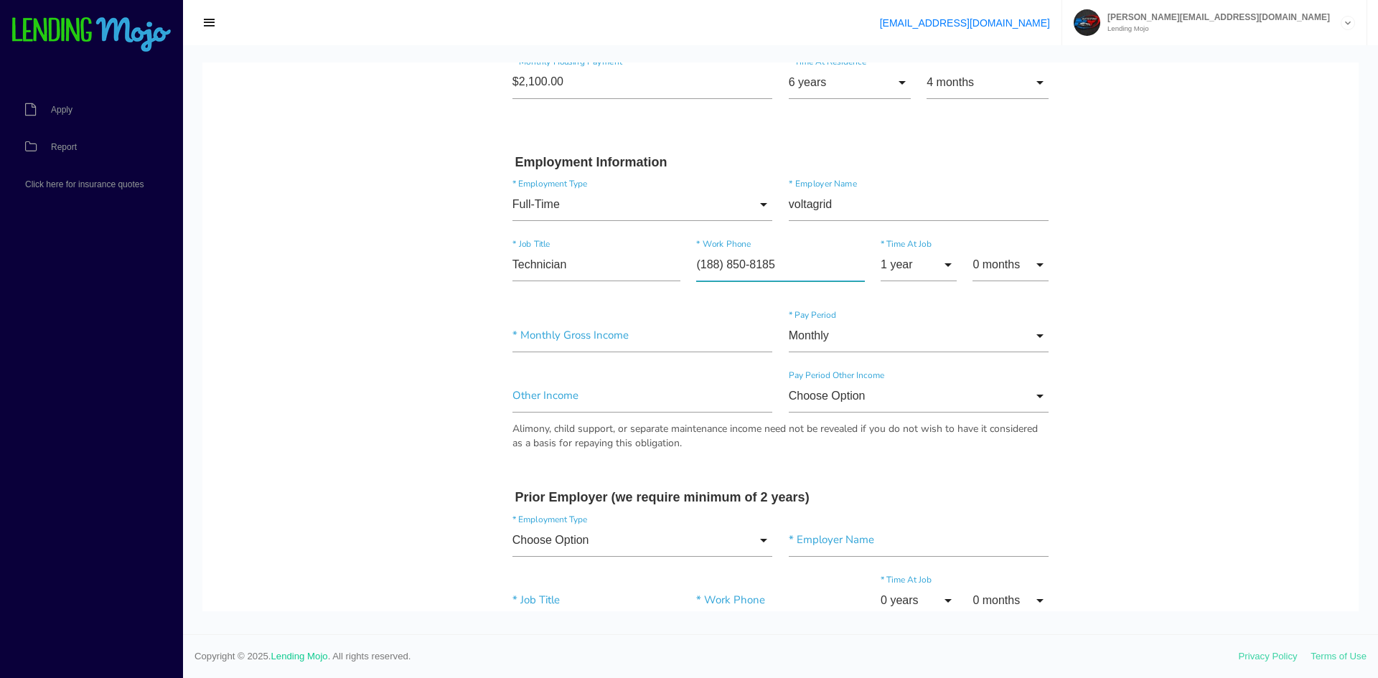
drag, startPoint x: 792, startPoint y: 276, endPoint x: 665, endPoint y: 268, distance: 128.0
click at [670, 269] on div "Technician * Job Title (188) 850-8185 * Work Phone 1 year 0 years 1 year 2 year…" at bounding box center [781, 273] width 553 height 71
type input"] "(888) 508-1851"
click at [677, 338] on input"] "text" at bounding box center [643, 335] width 261 height 33
type input"] "$10,000.00"
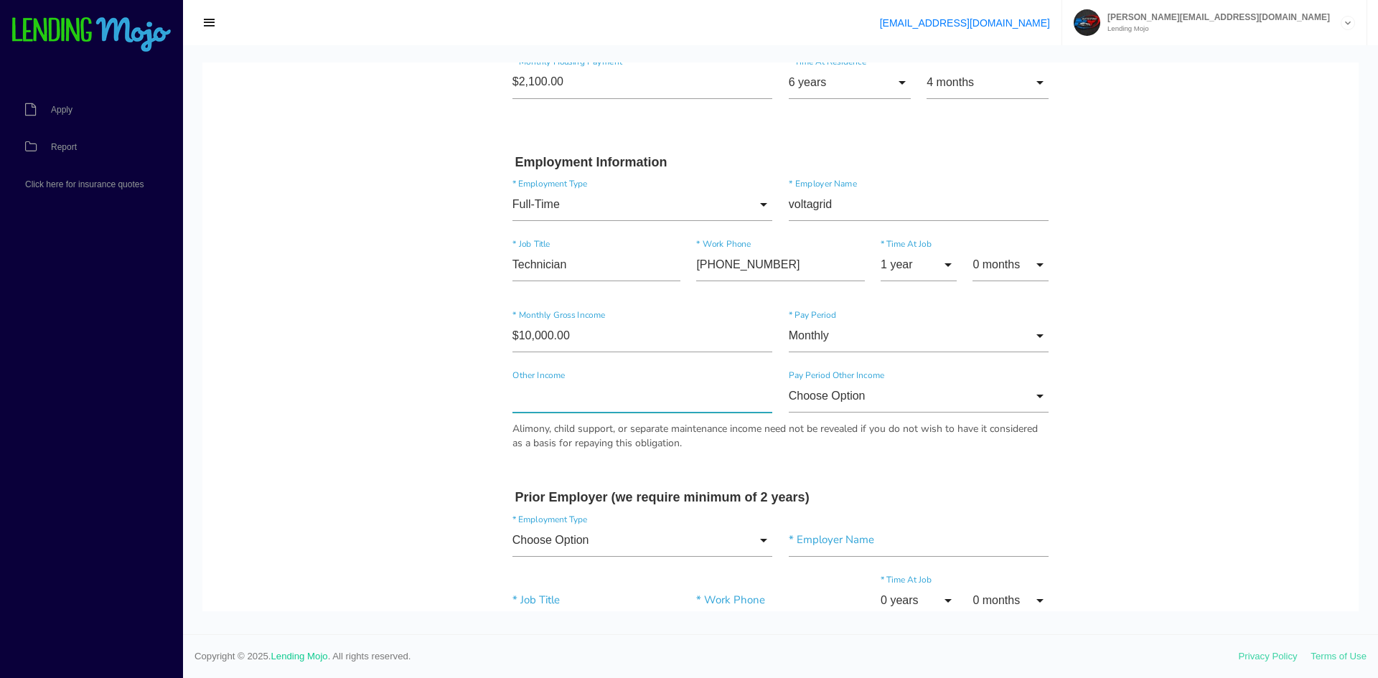
click at [582, 403] on input"] "text" at bounding box center [643, 396] width 261 height 33
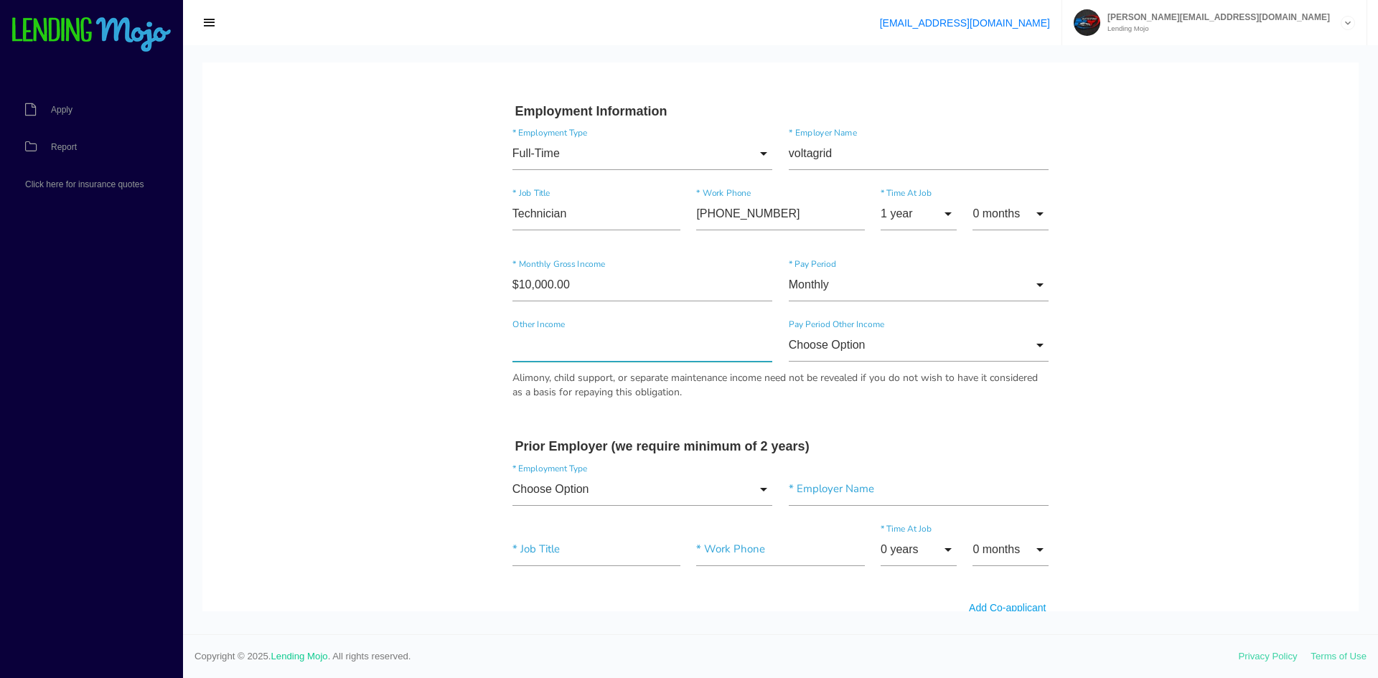
scroll to position [774, 0]
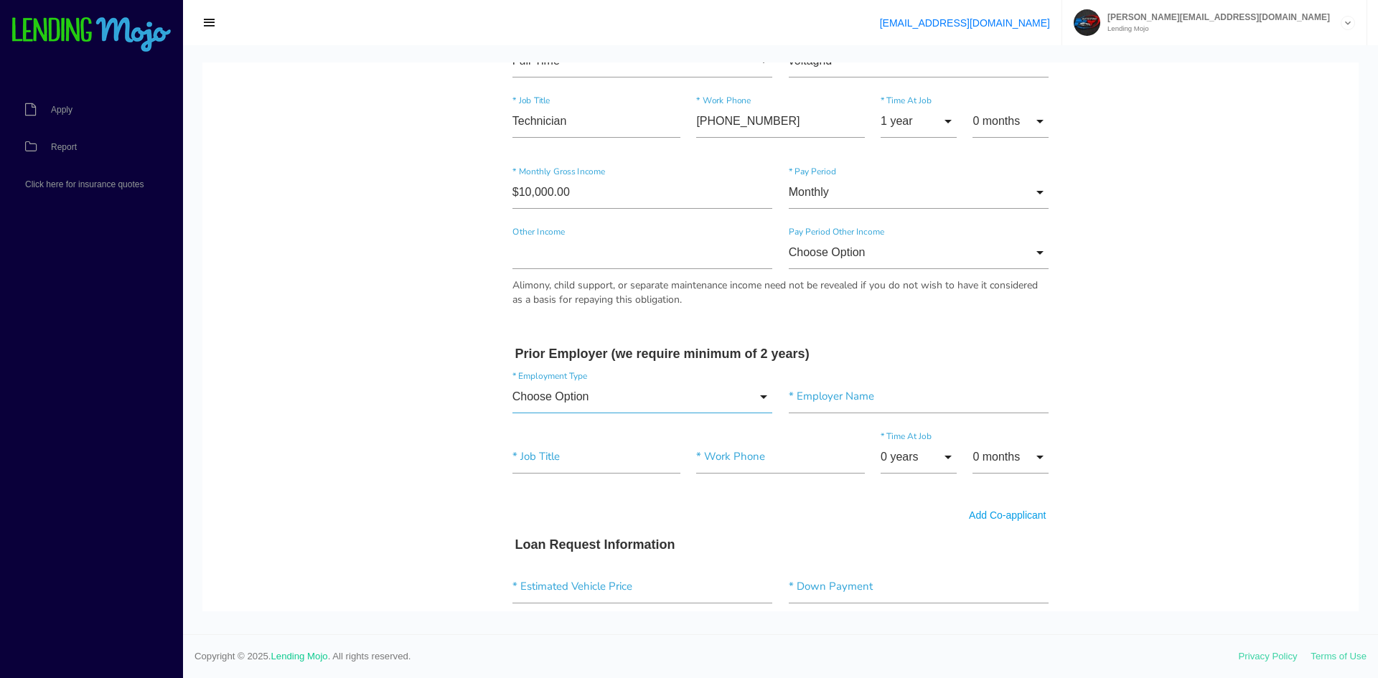
click at [711, 408] on input "Choose Option" at bounding box center [643, 396] width 261 height 33
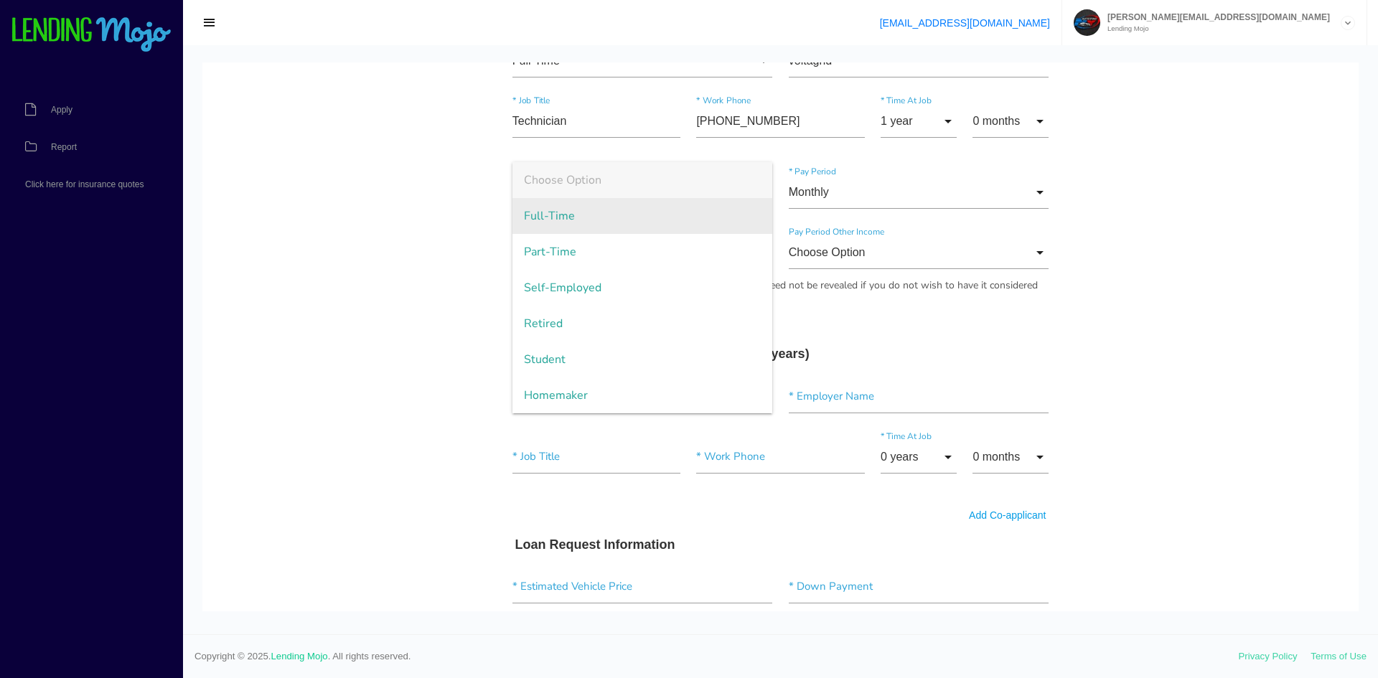
click at [642, 214] on span "Full-Time" at bounding box center [643, 216] width 261 height 36
type input "Full-Time"
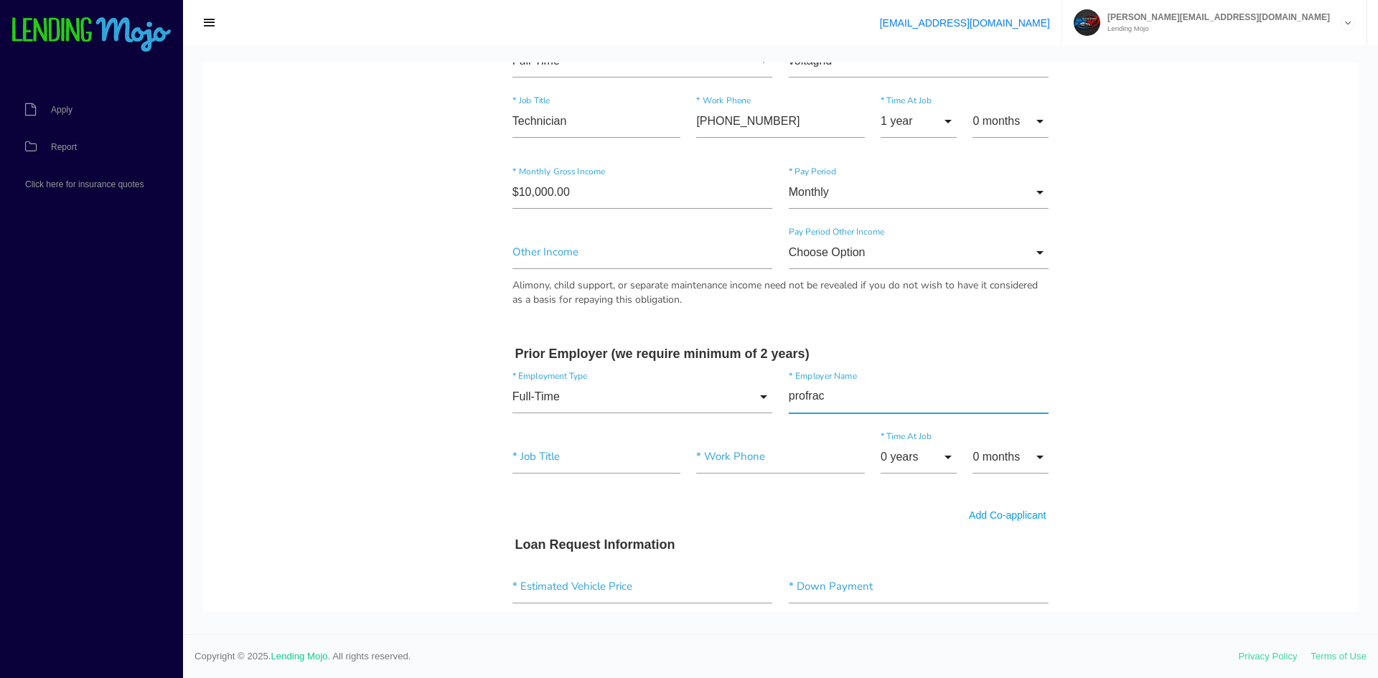
type input"] "profrac"
type input"] "equipment operator"
type input"] "(210) 241-5801"
click at [944, 451] on input "0 years" at bounding box center [919, 457] width 76 height 33
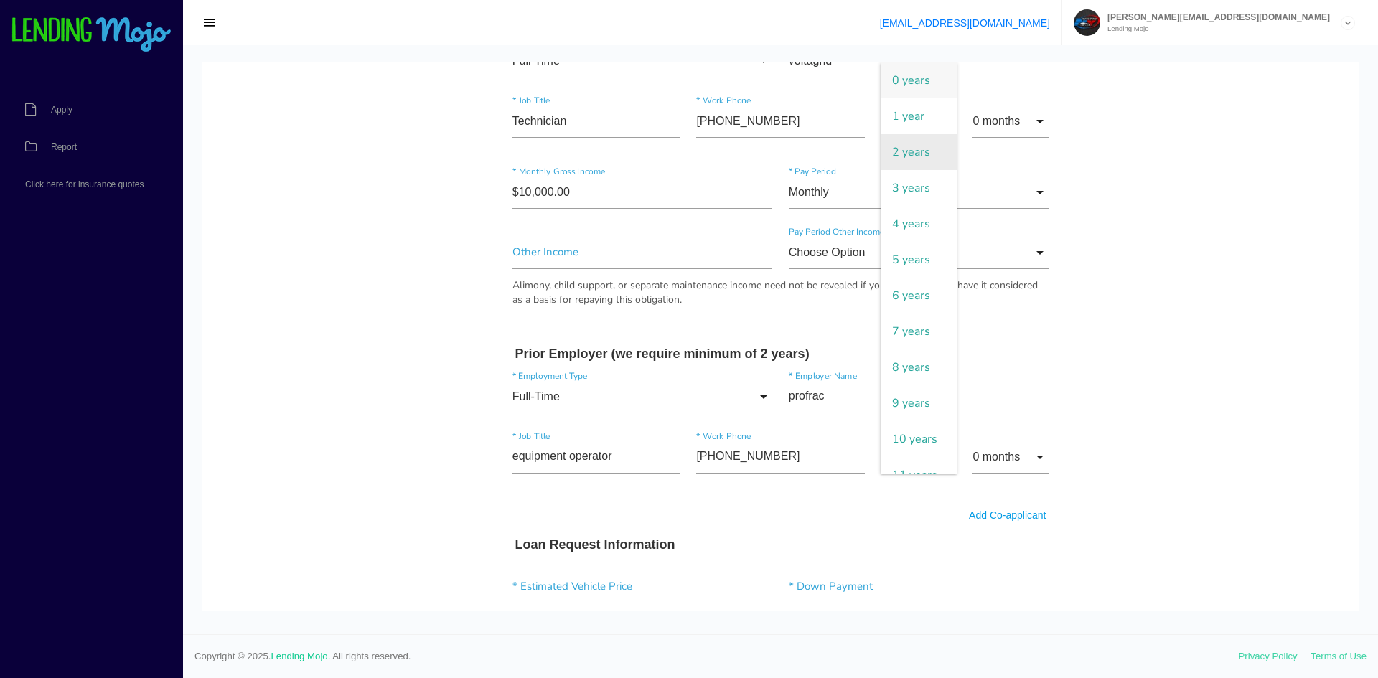
click at [914, 136] on span "2 years" at bounding box center [919, 152] width 76 height 36
click at [948, 459] on input "2 years" at bounding box center [919, 457] width 76 height 33
click at [920, 457] on span "10 years" at bounding box center [919, 439] width 76 height 36
type input "10 years"
click at [1228, 502] on body "Quick, Secure Financing Personalized to You. Lee * First Name Middle Name Sauce…" at bounding box center [780, 323] width 1156 height 2069
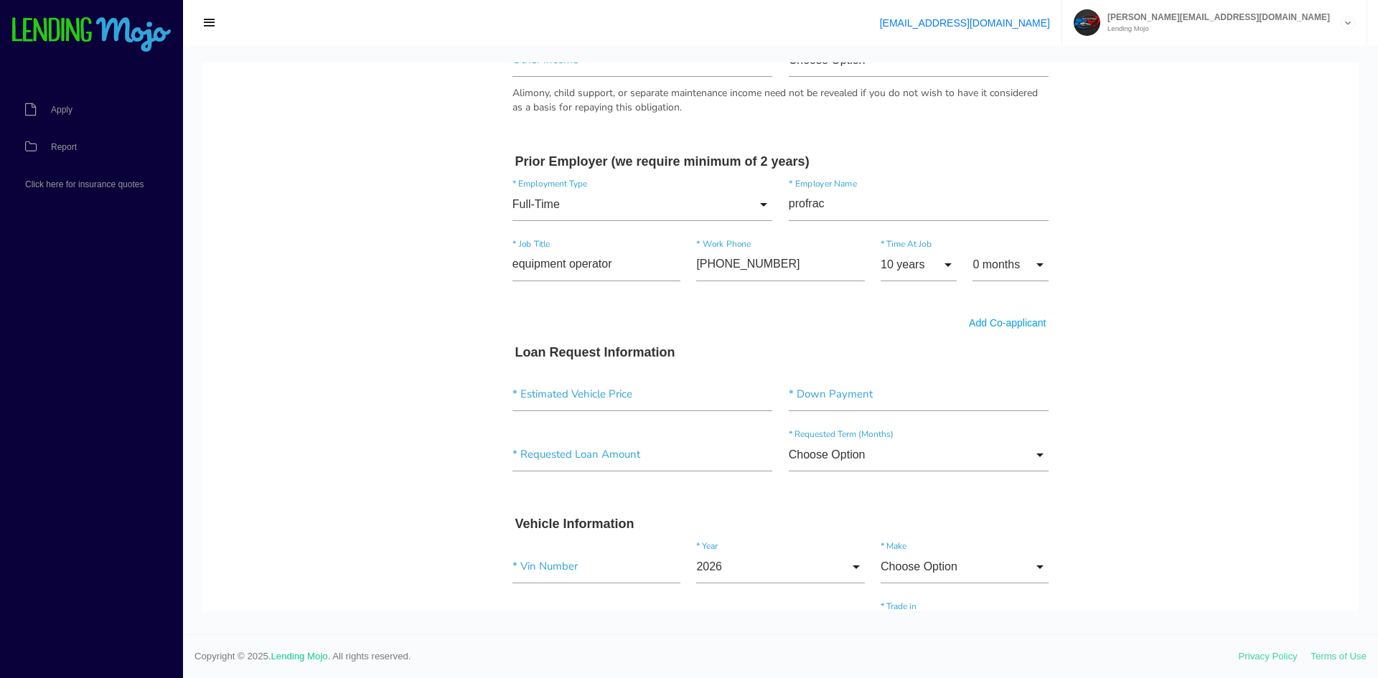
scroll to position [989, 0]
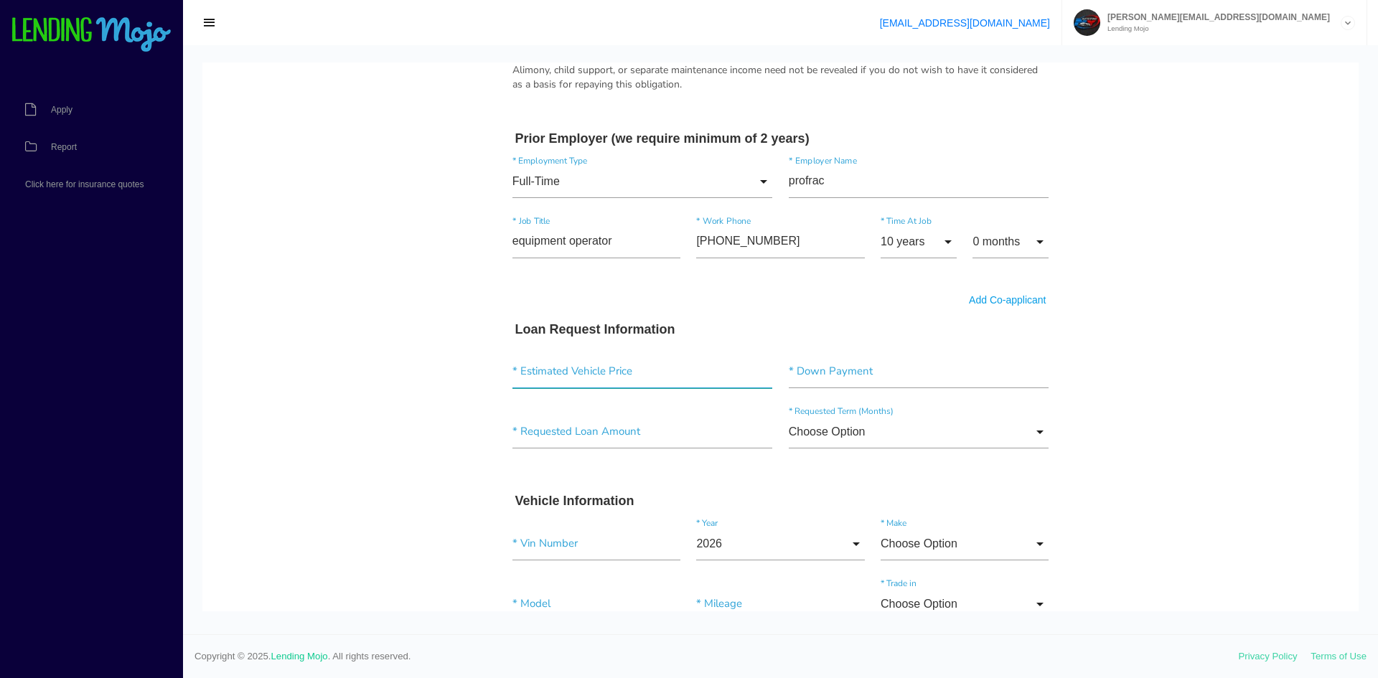
click at [611, 380] on input"] "text" at bounding box center [643, 371] width 261 height 33
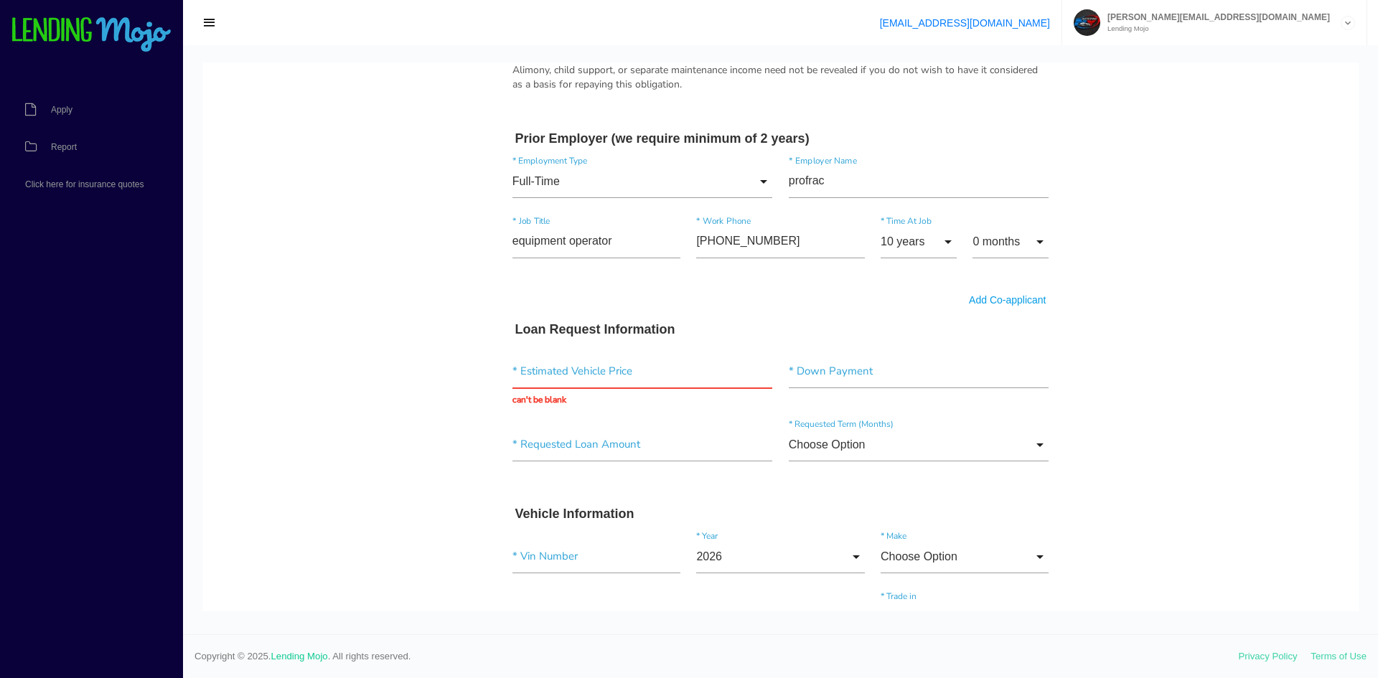
click at [1207, 277] on body "Quick, Secure Financing Personalized to You. Lee * First Name Middle Name Sauce…" at bounding box center [780, 114] width 1156 height 2082
click at [546, 365] on input "text" at bounding box center [643, 371] width 261 height 33
click at [578, 367] on input "text" at bounding box center [643, 371] width 261 height 33
type input "$14,584.00"
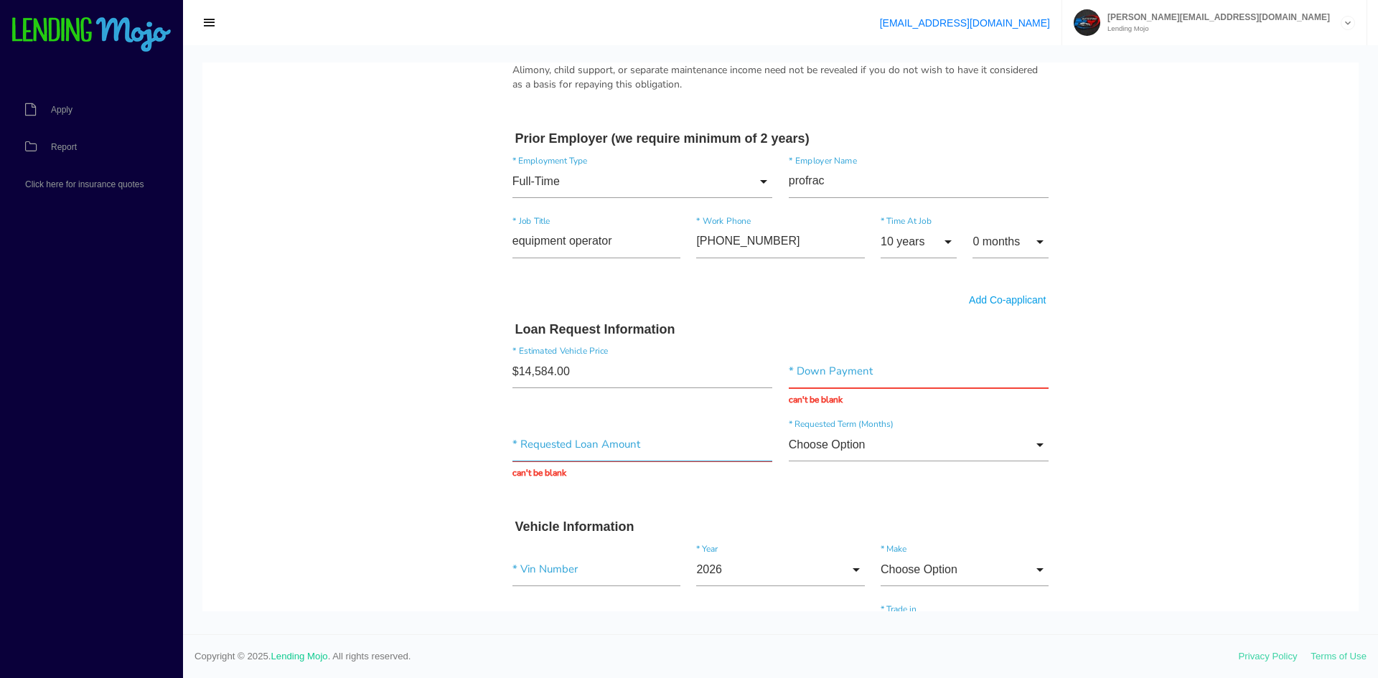
click at [554, 454] on input "text" at bounding box center [643, 445] width 261 height 33
type input "$14,771.50"
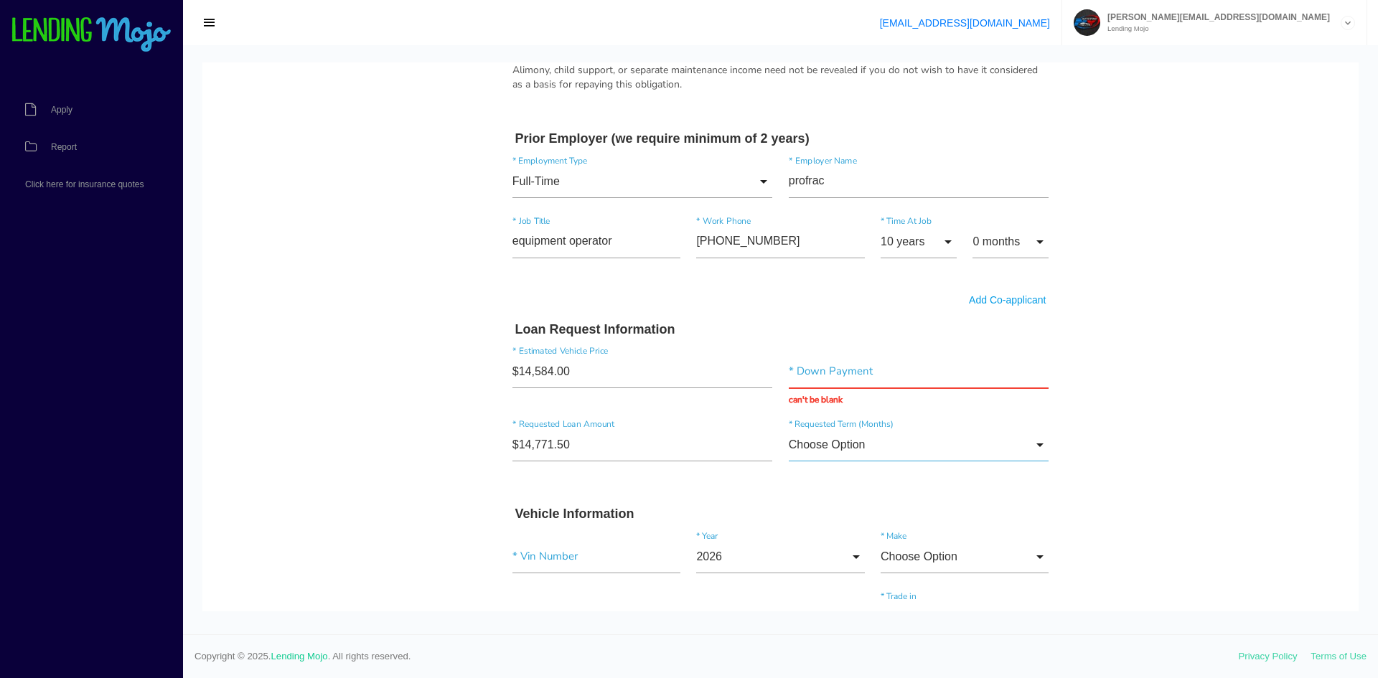
click at [918, 457] on input "Choose Option" at bounding box center [919, 445] width 261 height 33
click at [864, 550] on span "60 months" at bounding box center [919, 554] width 261 height 36
type input "60 months"
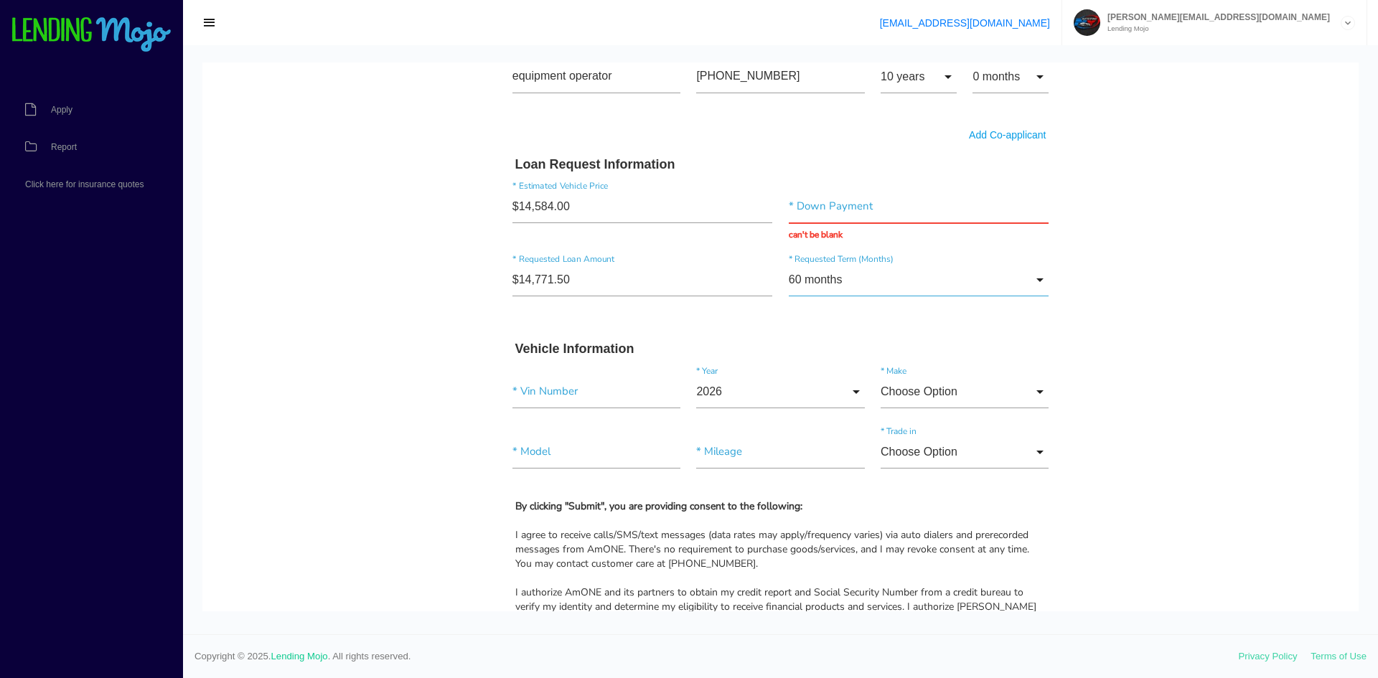
scroll to position [1204, 0]
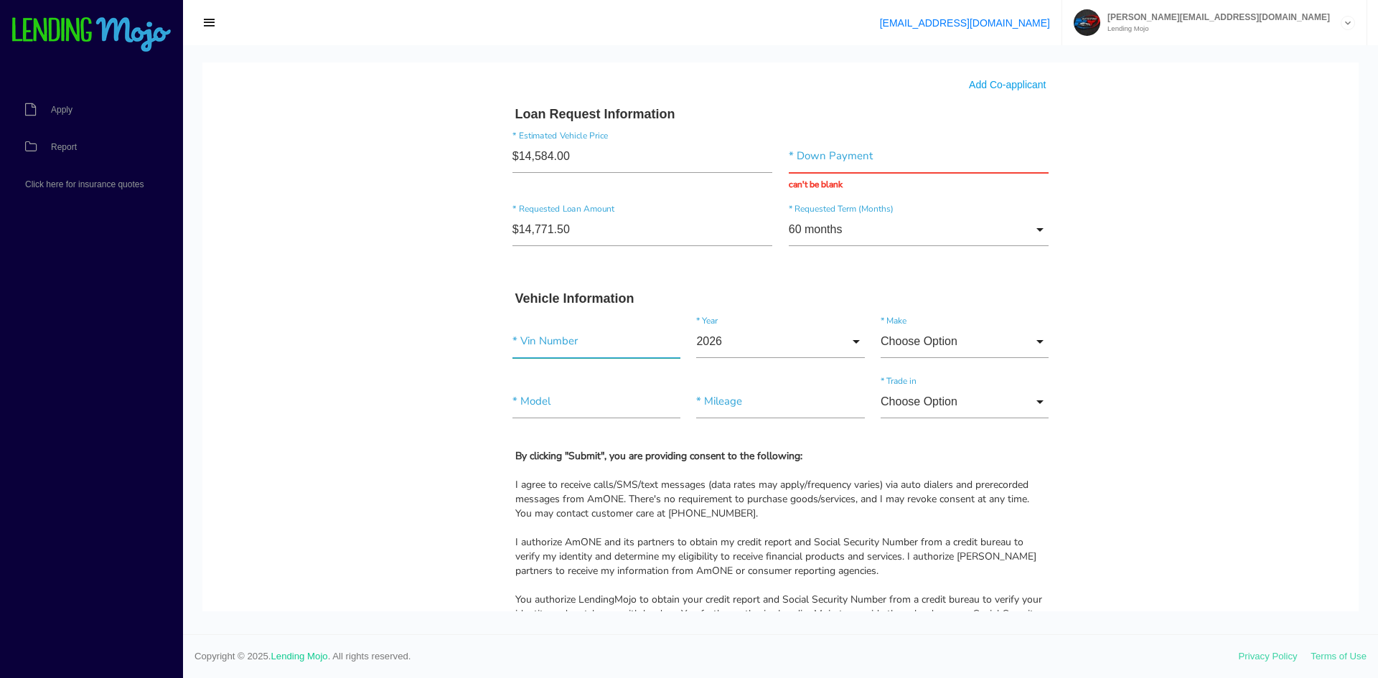
click at [622, 355] on input"] "text" at bounding box center [597, 341] width 168 height 33
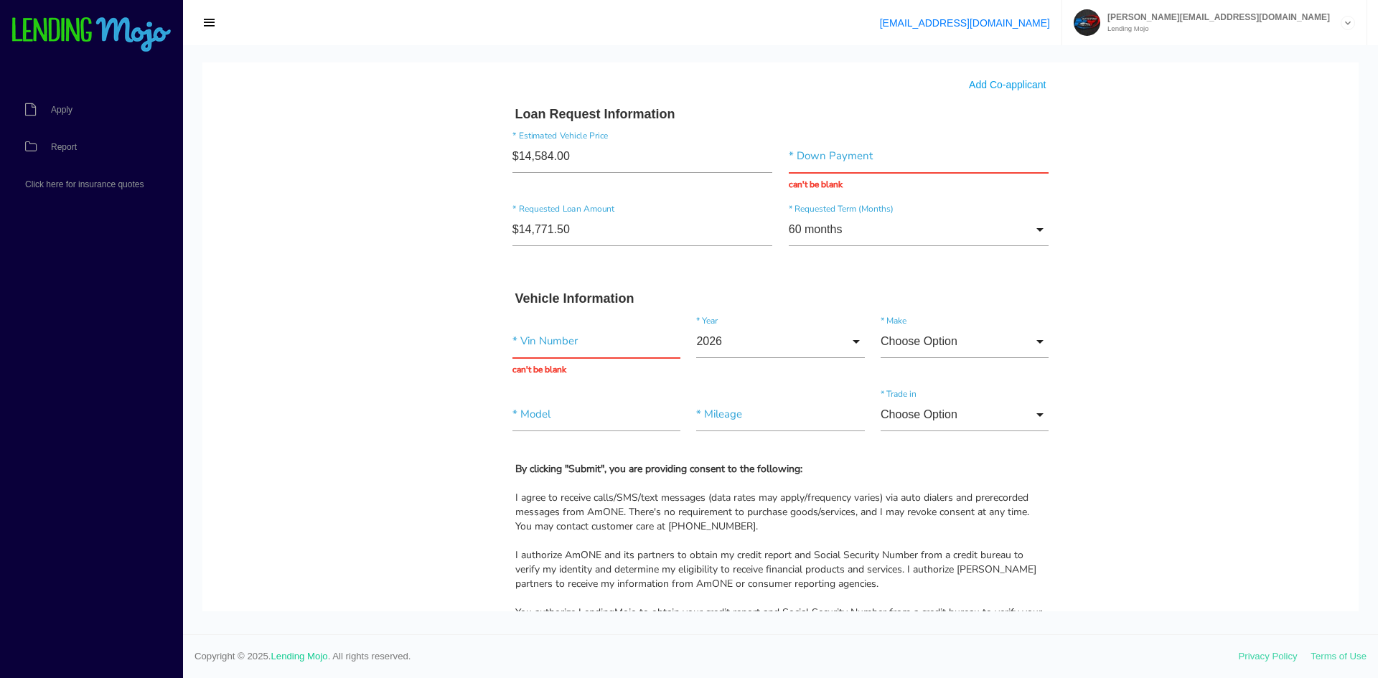
drag, startPoint x: 326, startPoint y: 418, endPoint x: 345, endPoint y: 407, distance: 21.9
click at [558, 352] on input "text" at bounding box center [597, 341] width 168 height 33
paste input "WMWMF9C51ATF97879"
type input "WMWMF9C51ATF97879"
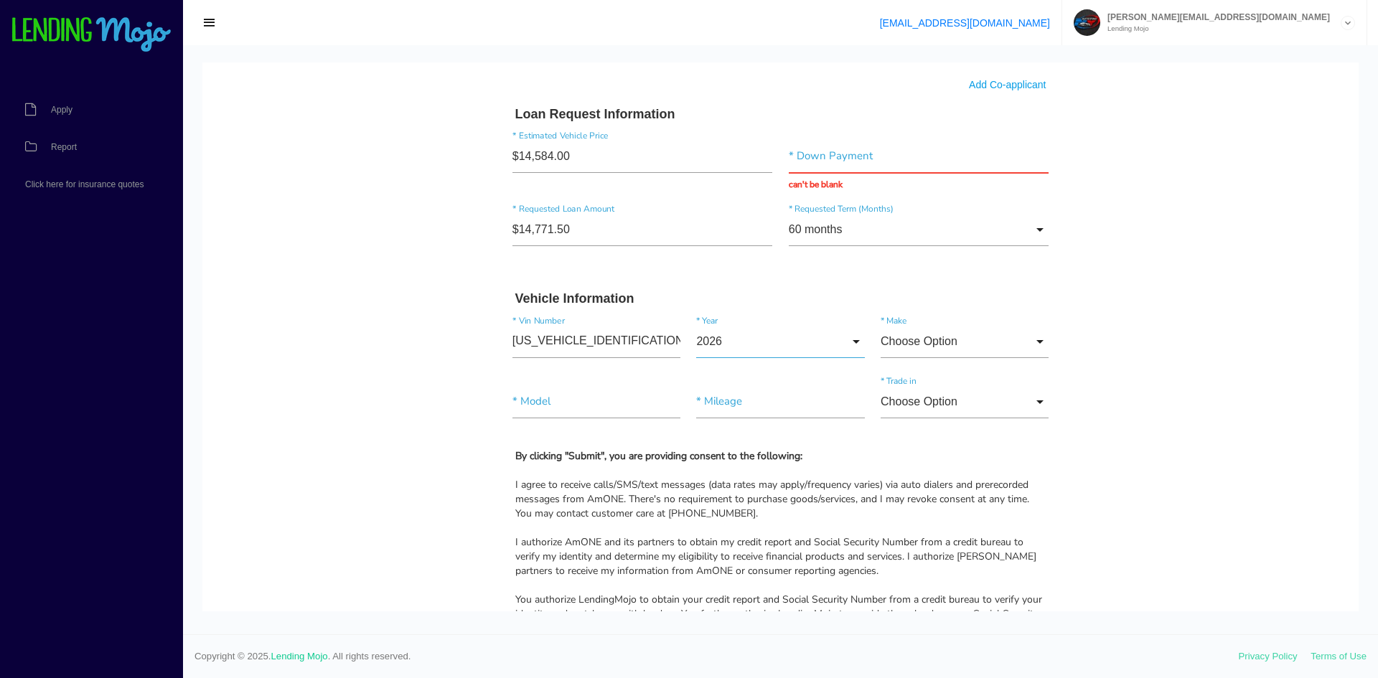
click at [751, 347] on input "2026" at bounding box center [780, 341] width 168 height 33
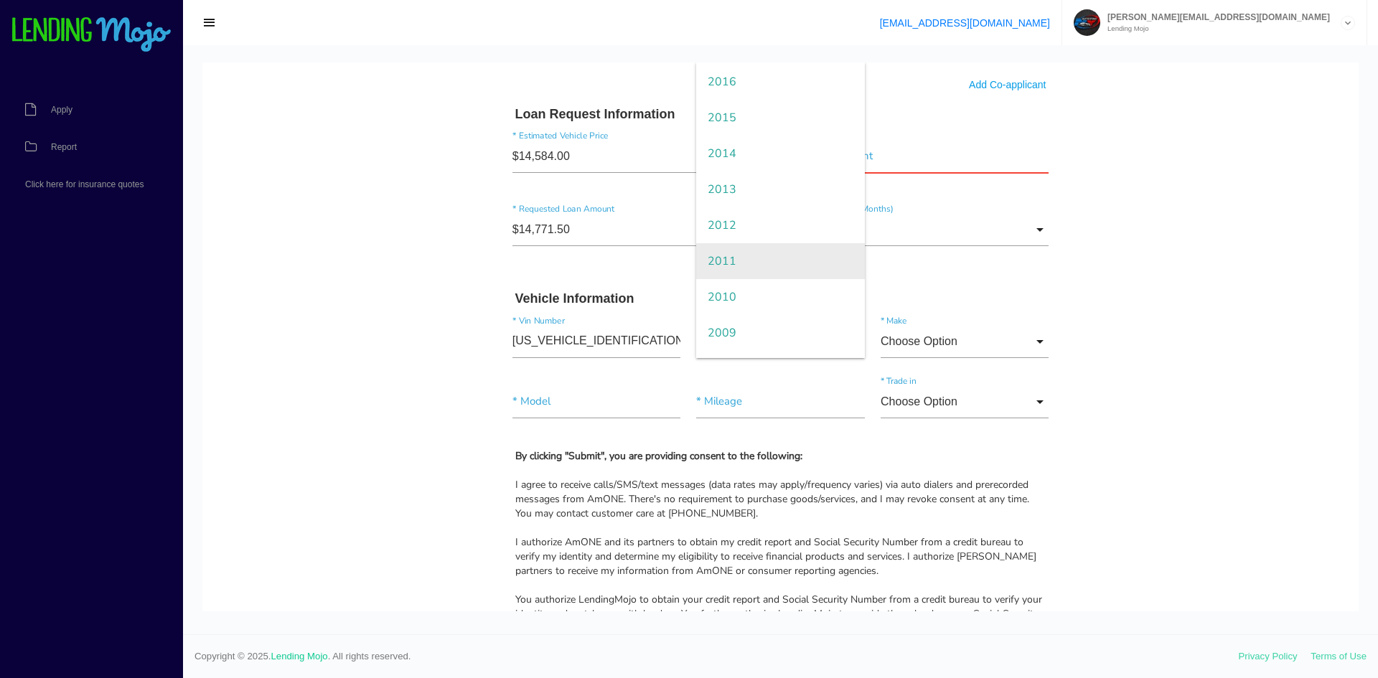
scroll to position [359, 0]
click at [742, 300] on span "2010" at bounding box center [780, 296] width 168 height 36
type input "2010"
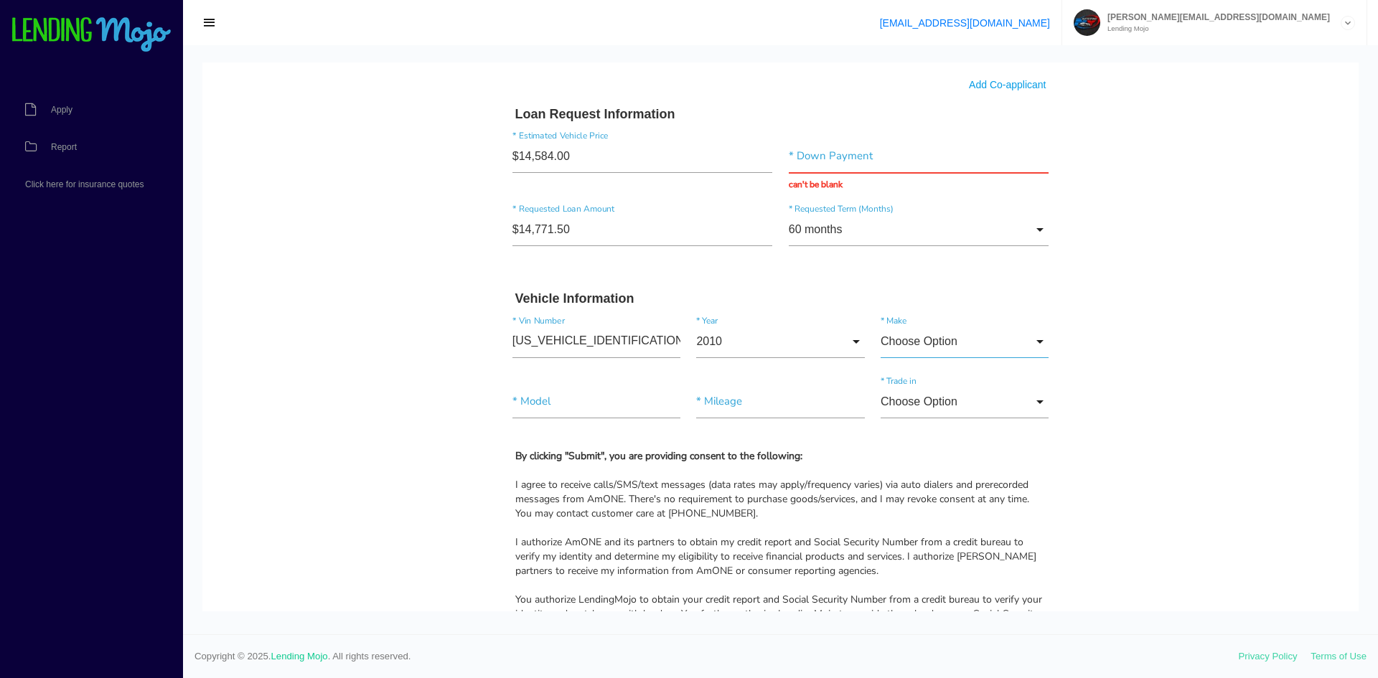
click at [947, 345] on input "Choose Option" at bounding box center [965, 341] width 168 height 33
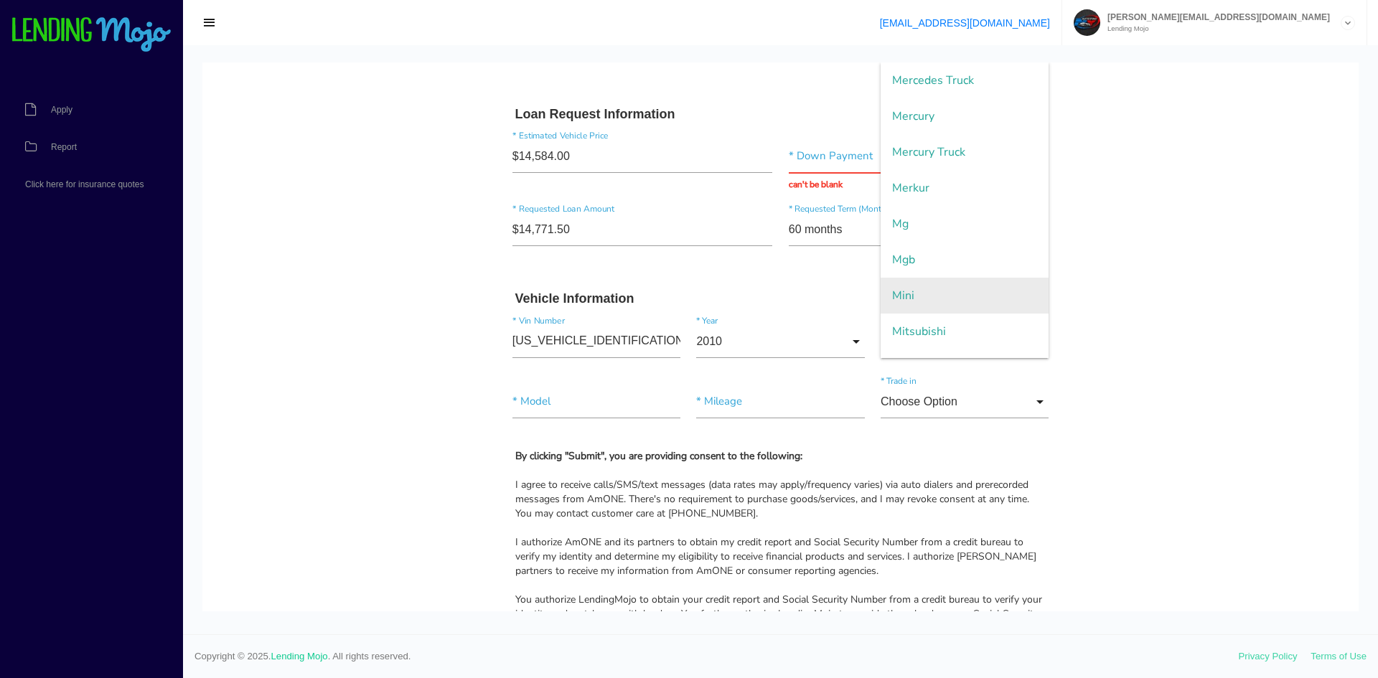
click at [930, 295] on span "Mini" at bounding box center [965, 296] width 168 height 36
type input "Mini"
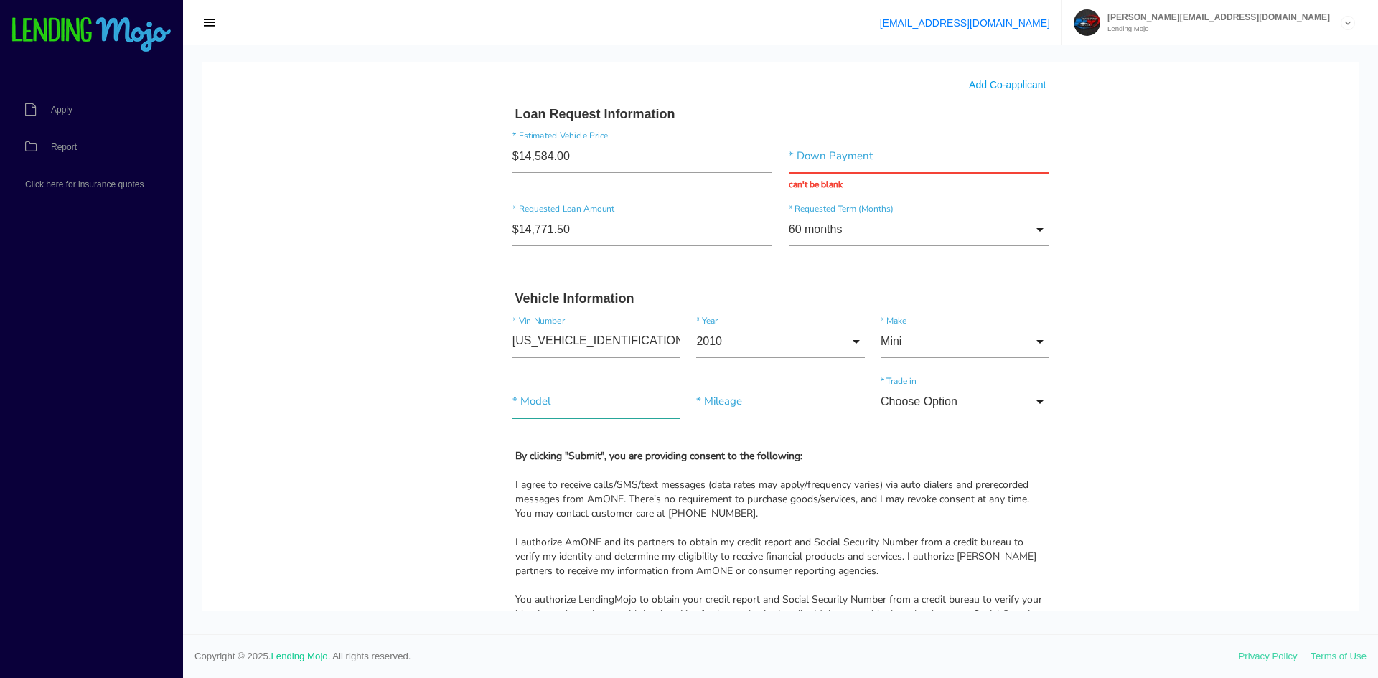
click at [520, 401] on input"] "text" at bounding box center [597, 401] width 168 height 33
type input"] "cooper s"
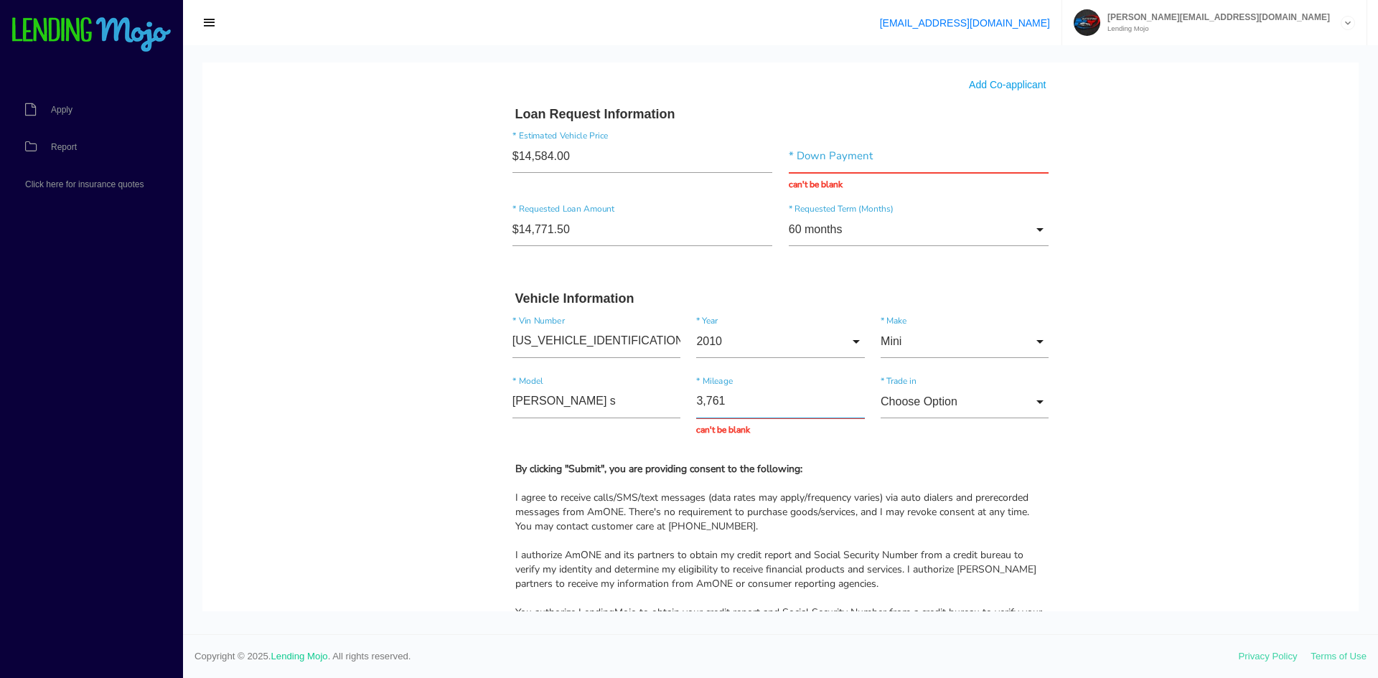
type input "37,611"
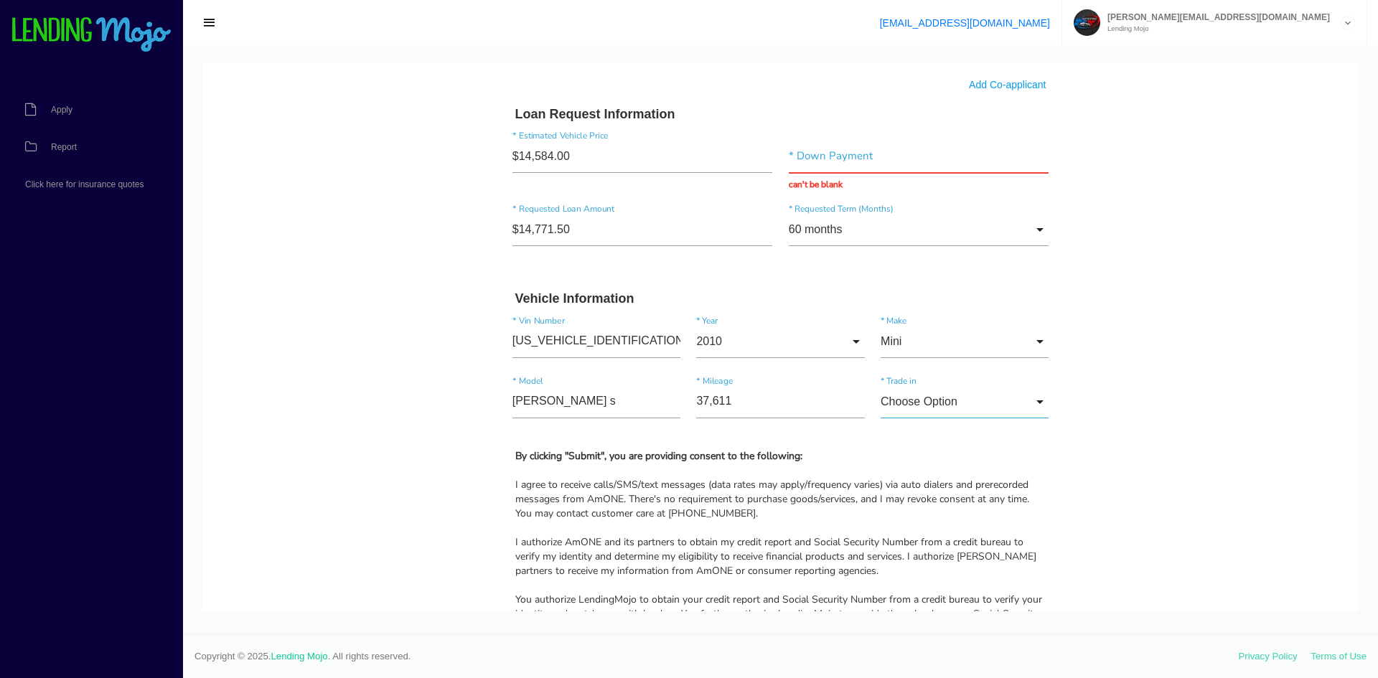
click at [935, 395] on input "Choose Option" at bounding box center [965, 401] width 168 height 33
click at [921, 479] on span "No" at bounding box center [965, 475] width 168 height 36
type input "No"
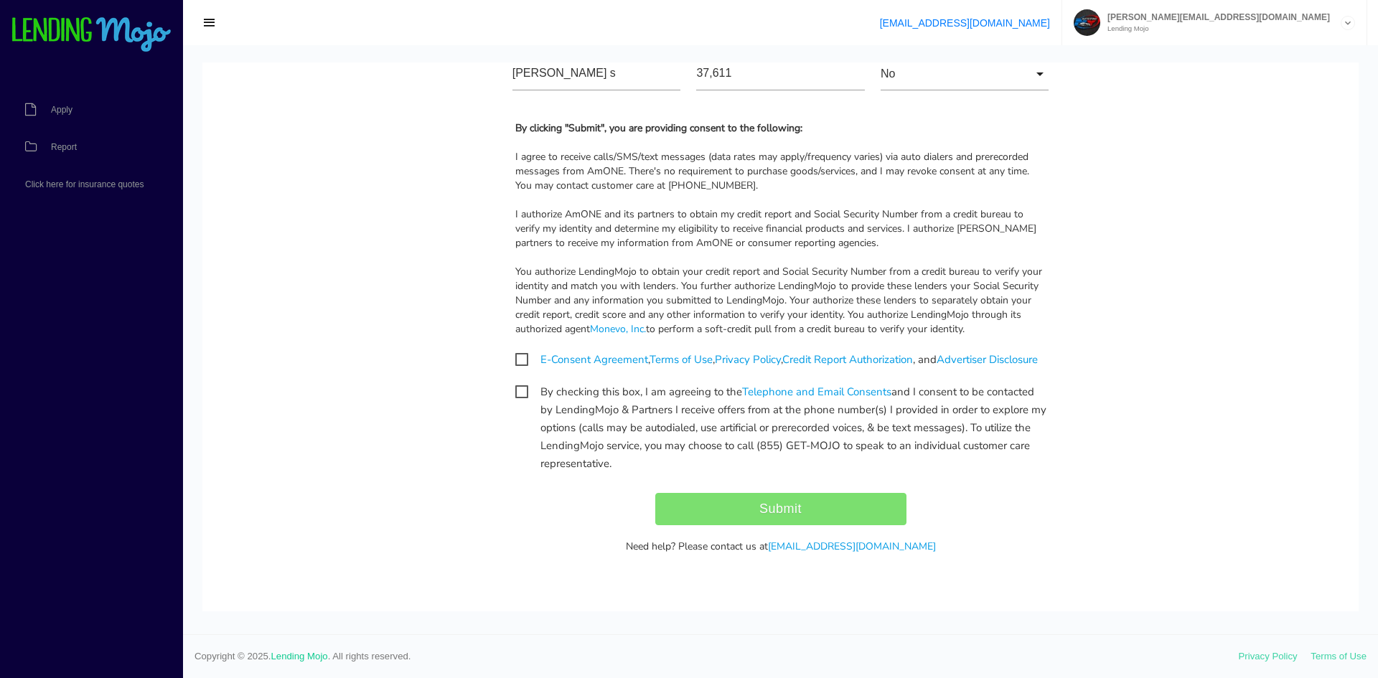
scroll to position [1549, 0]
click at [515, 351] on span "E-Consent Agreement , Terms of Use , Privacy Policy , Credit Report Authorizati…" at bounding box center [776, 360] width 523 height 18
checkbox input "true"
click at [513, 402] on div "By checking this box, I am agreeing to the Telephone and Email Consents and I c…" at bounding box center [781, 427] width 553 height 88
click at [515, 396] on span "By checking this box, I am agreeing to the Telephone and Email Consents and I c…" at bounding box center [780, 392] width 531 height 18
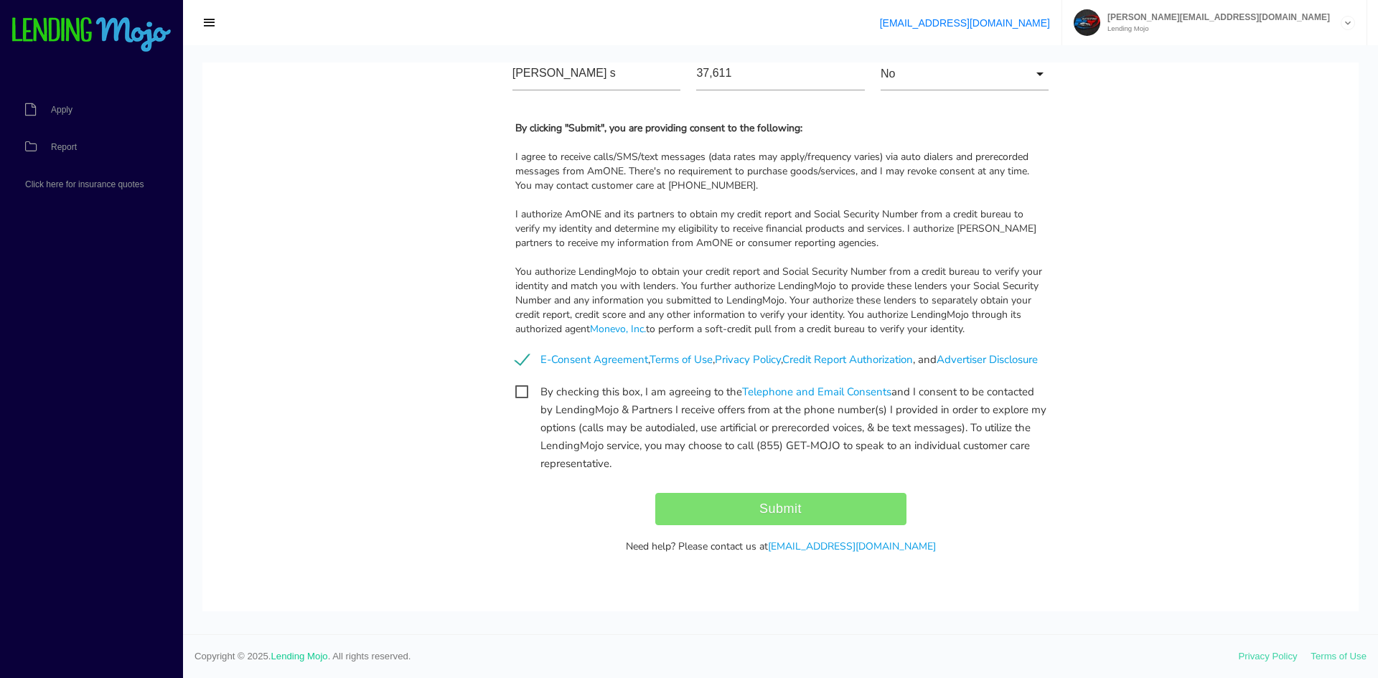
checkbox input "true"
drag, startPoint x: 507, startPoint y: 543, endPoint x: 607, endPoint y: 533, distance: 100.4
click at [513, 540] on div "Need help? Please contact us at support@lendingmojo.com" at bounding box center [781, 547] width 553 height 14
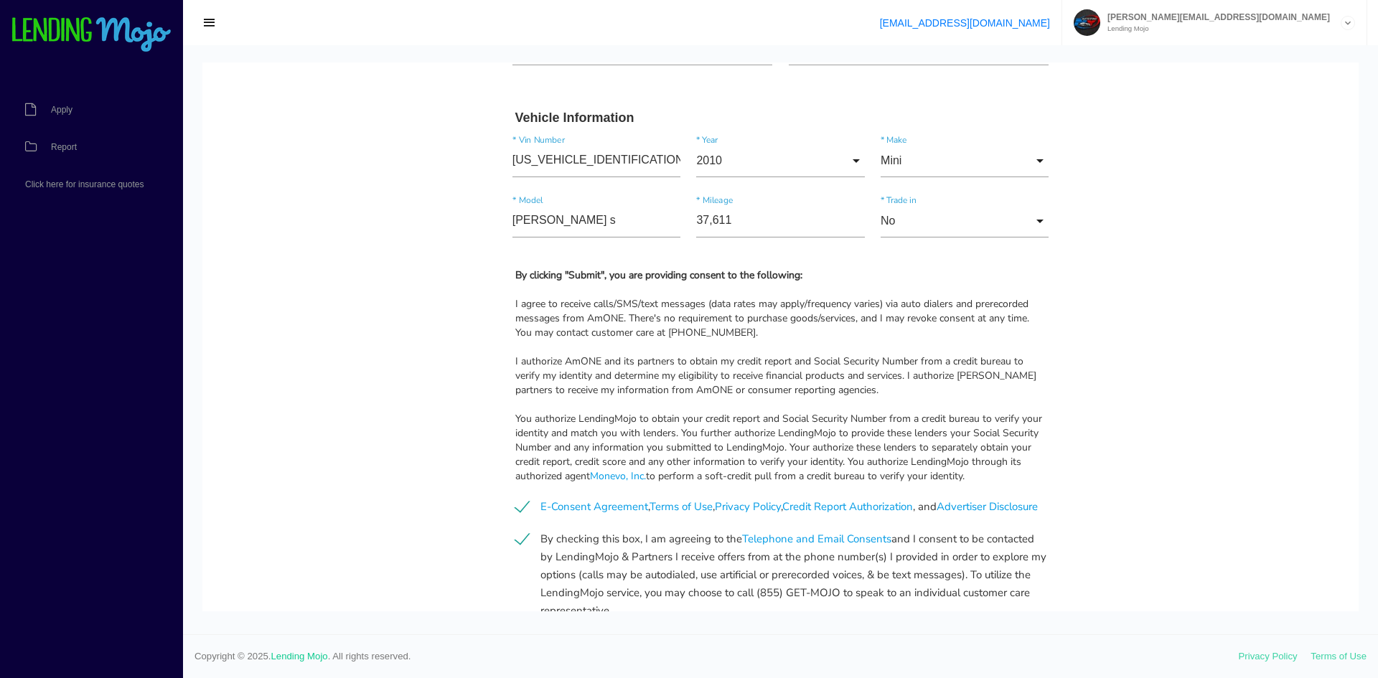
scroll to position [1118, 0]
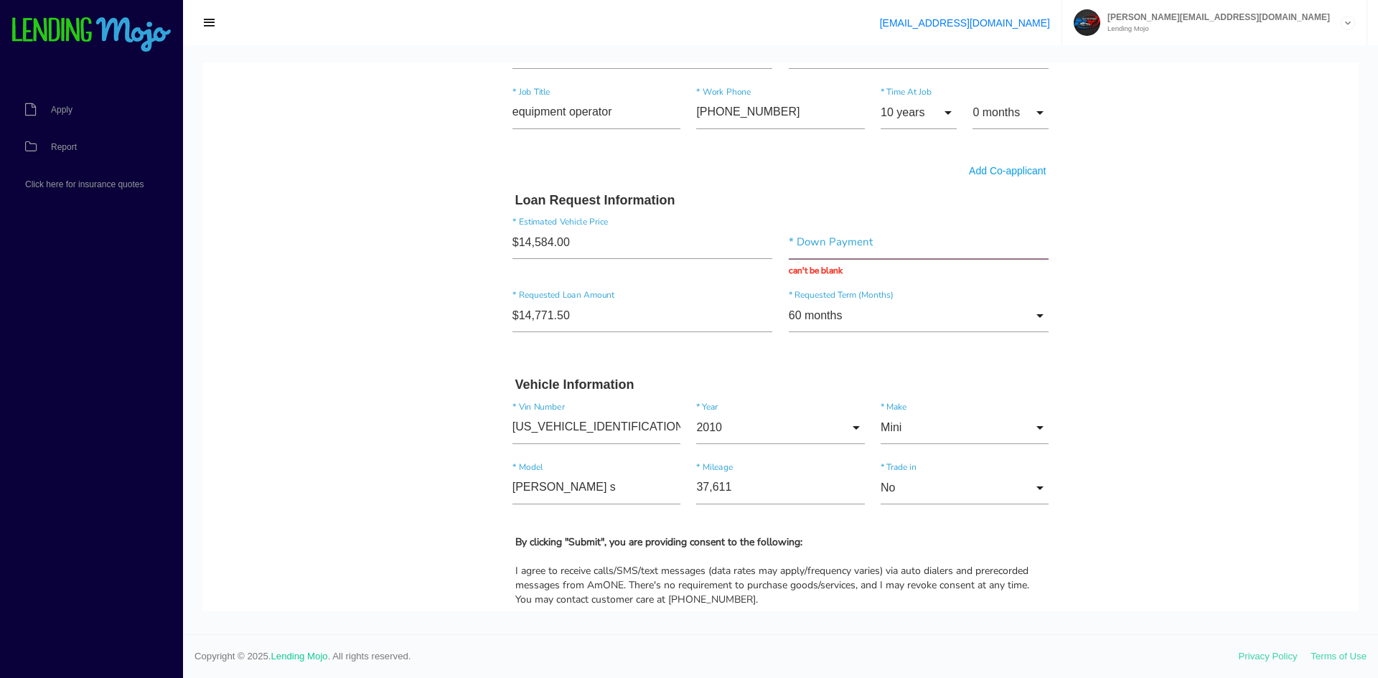
click at [840, 247] on input "text" at bounding box center [919, 242] width 261 height 33
type input "$0.00"
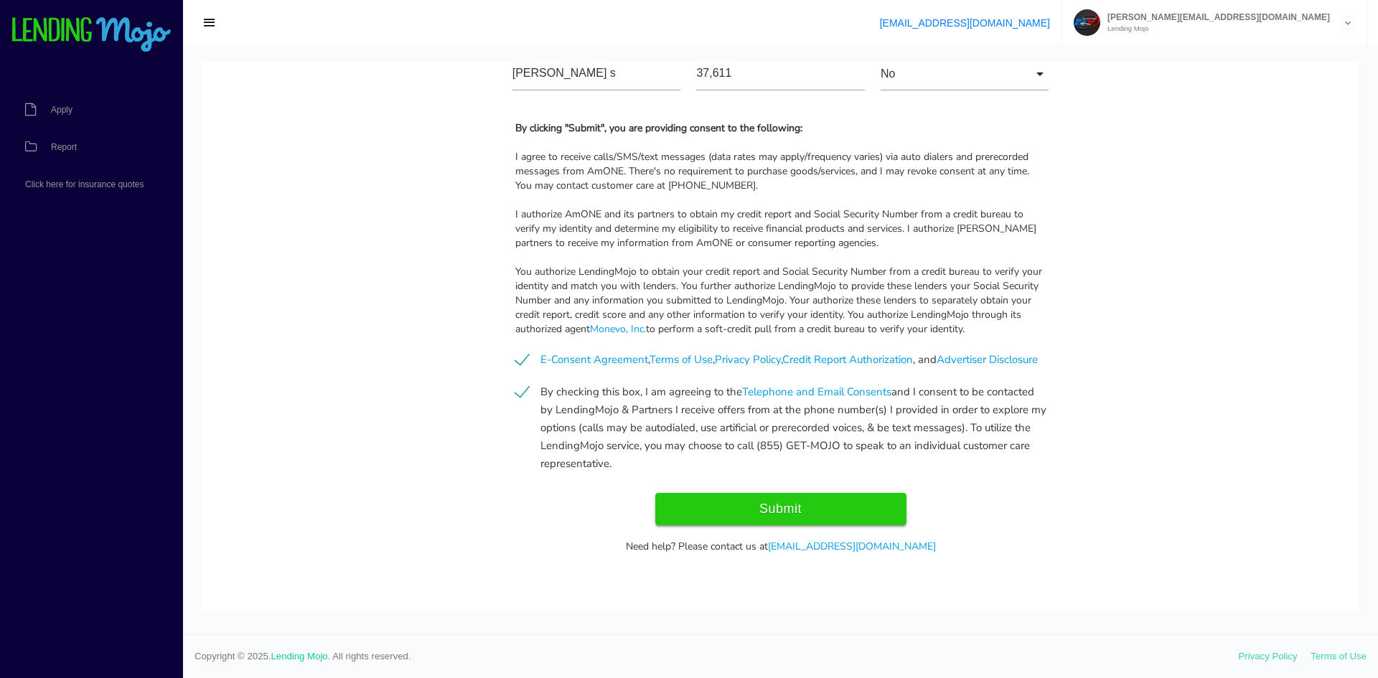
click at [801, 510] on input "Submit" at bounding box center [780, 509] width 251 height 32
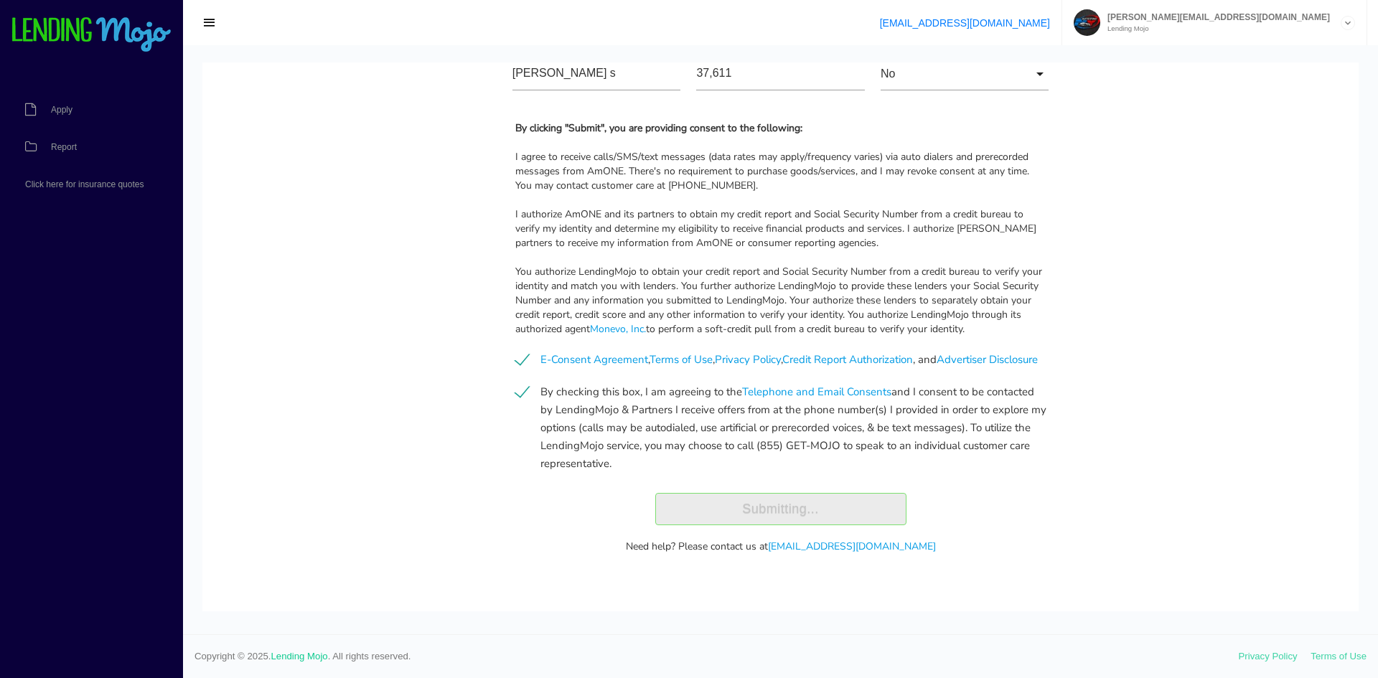
type input "Submitting..."
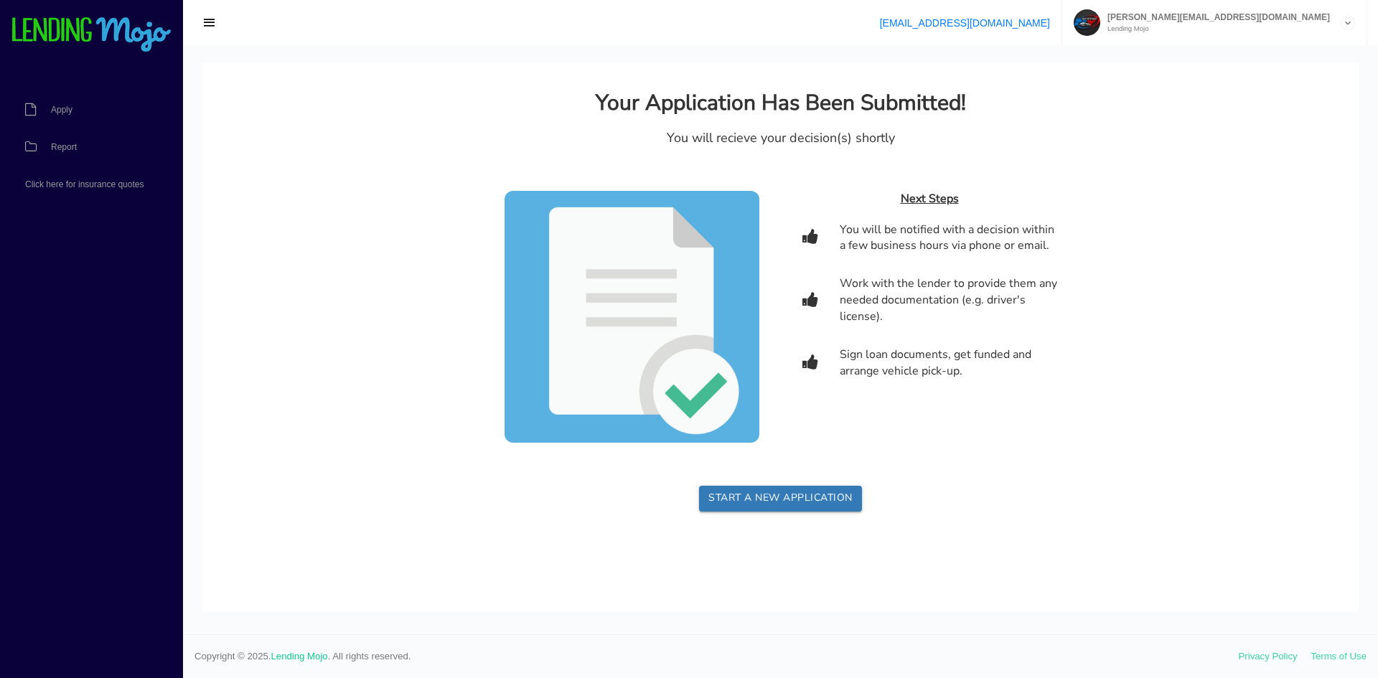
scroll to position [0, 0]
